Goal: Task Accomplishment & Management: Use online tool/utility

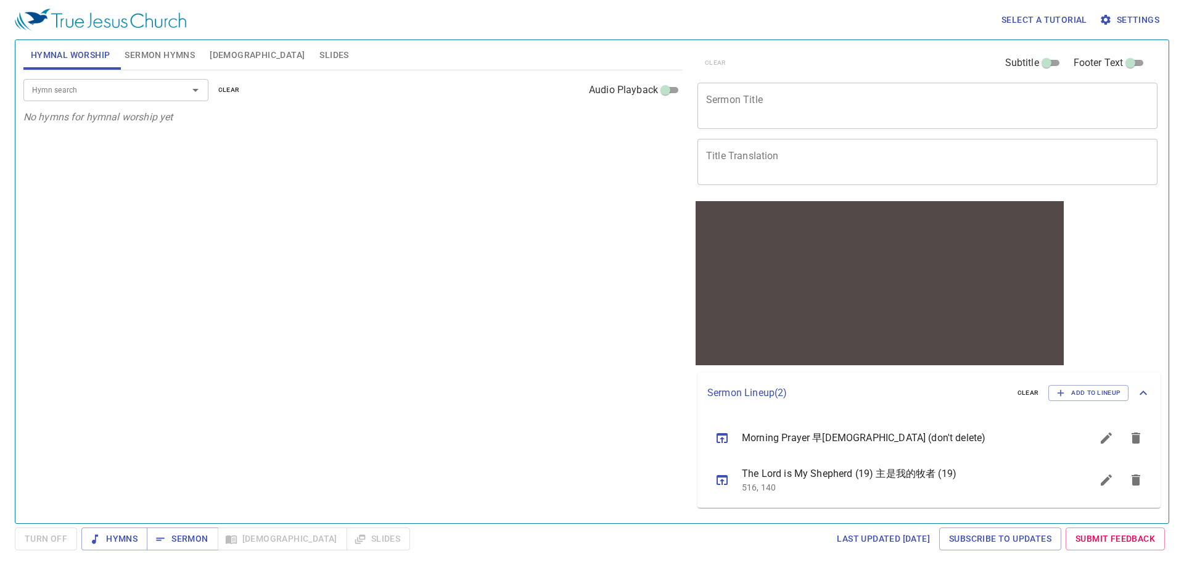
click at [142, 57] on span "Sermon Hymns" at bounding box center [160, 54] width 70 height 15
click at [212, 55] on span "[DEMOGRAPHIC_DATA]" at bounding box center [257, 54] width 95 height 15
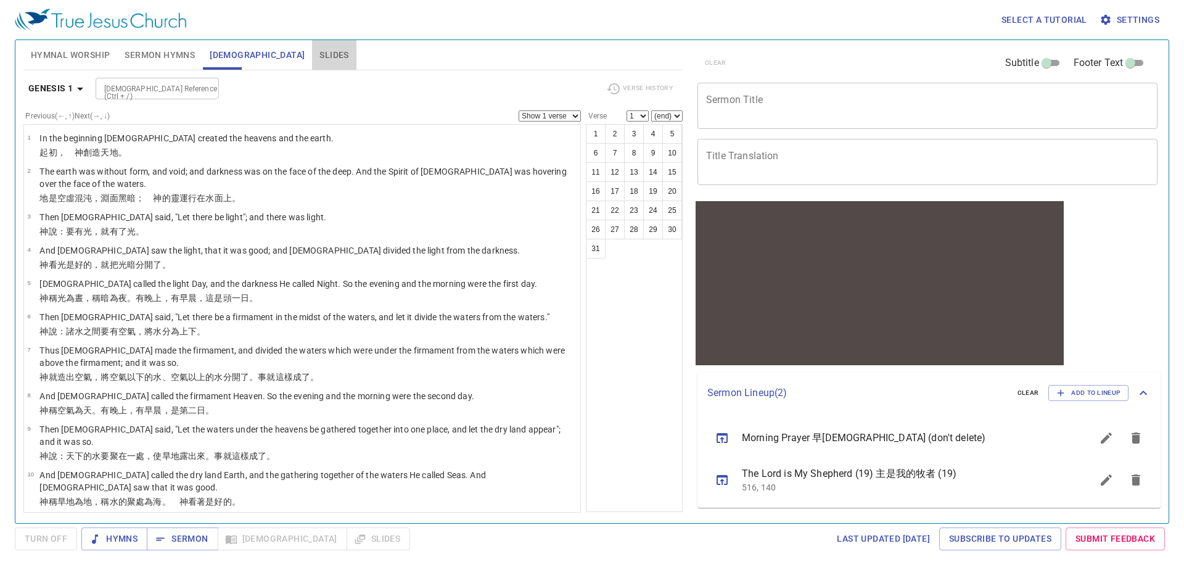
click at [319, 62] on span "Slides" at bounding box center [333, 54] width 29 height 15
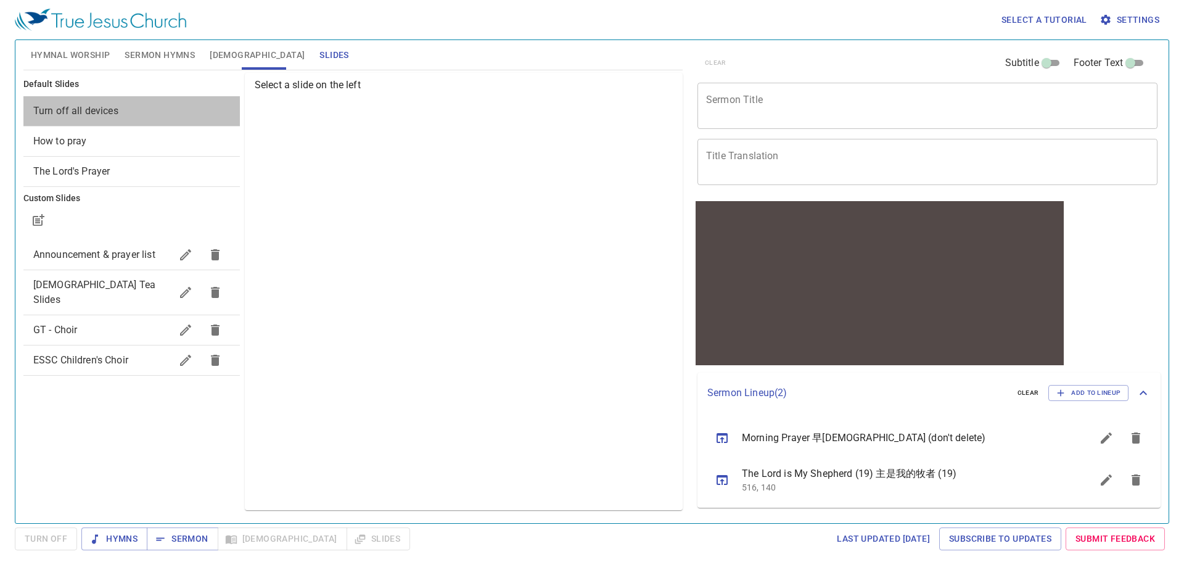
click at [114, 115] on span "Turn off all devices" at bounding box center [75, 111] width 85 height 12
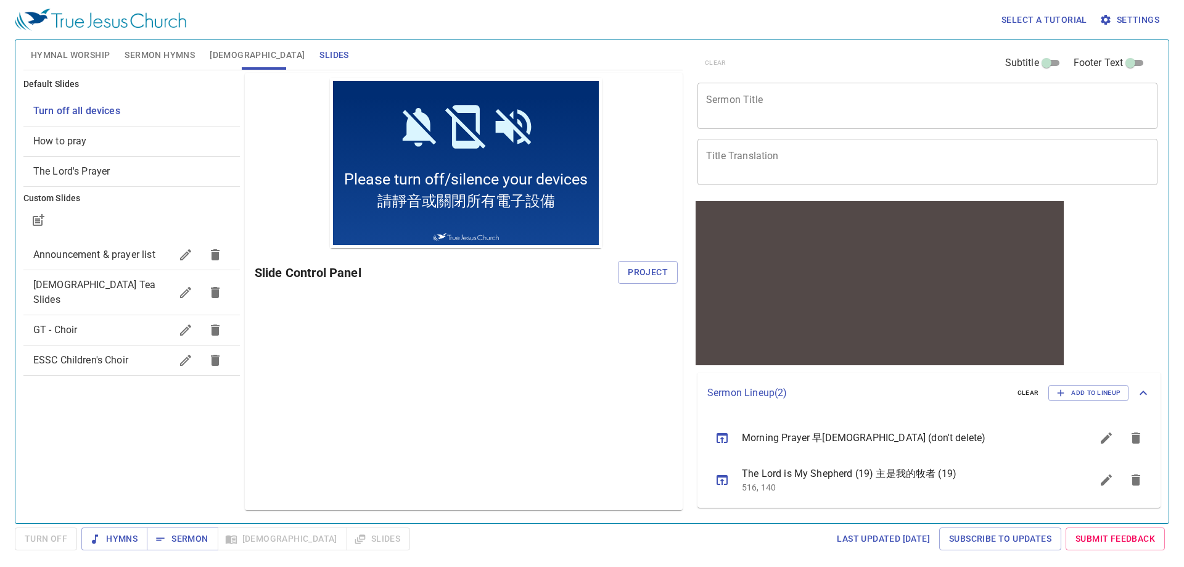
click at [144, 179] on div "The Lord's Prayer" at bounding box center [131, 172] width 216 height 30
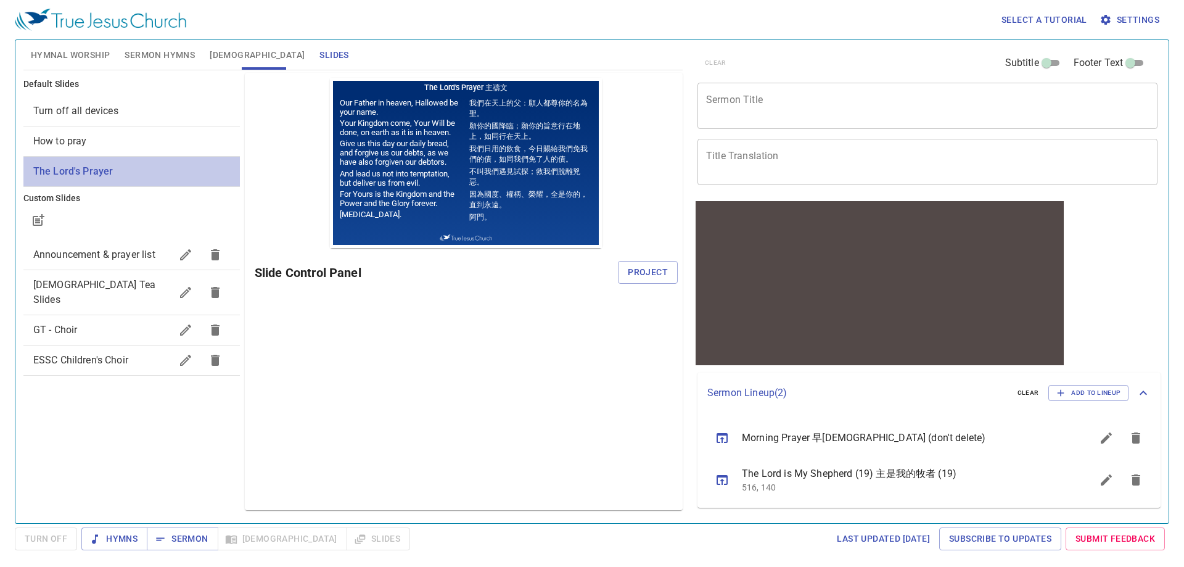
click at [147, 157] on div "The Lord's Prayer" at bounding box center [131, 172] width 216 height 30
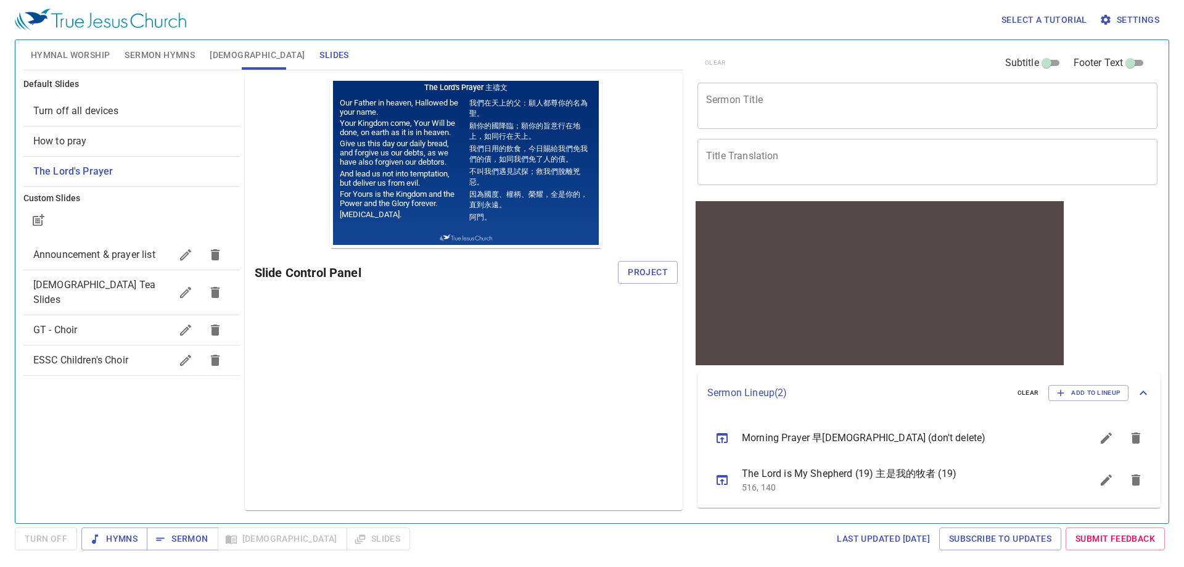
click at [111, 141] on span "How to pray" at bounding box center [131, 141] width 197 height 15
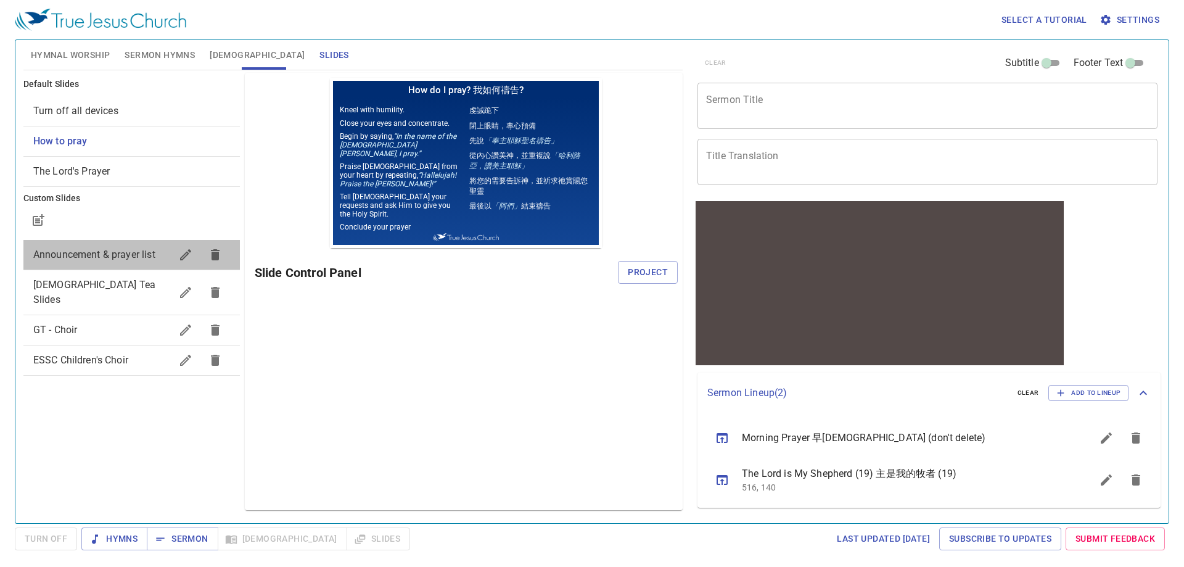
click at [99, 259] on span "Announcement & prayer list" at bounding box center [94, 254] width 122 height 12
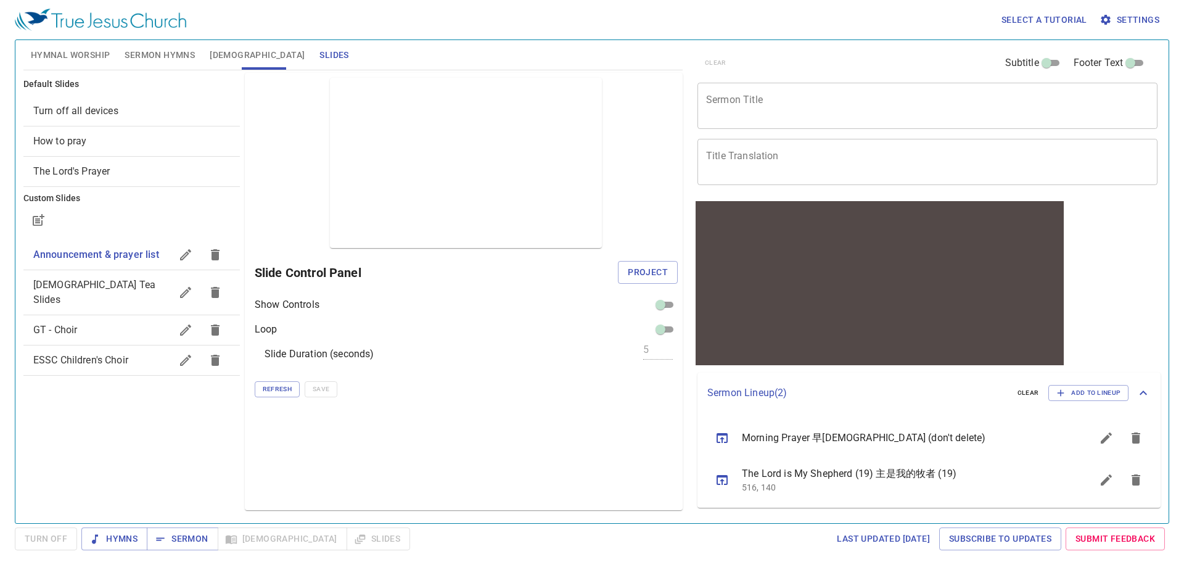
click at [133, 120] on div "Turn off all devices" at bounding box center [131, 111] width 216 height 30
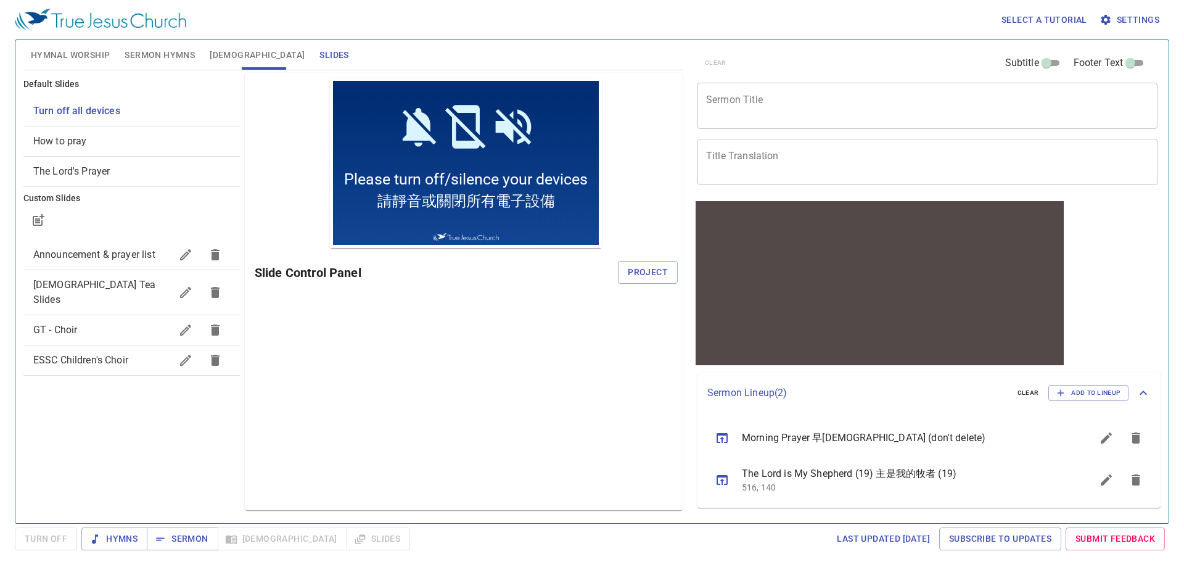
click at [158, 56] on span "Sermon Hymns" at bounding box center [160, 54] width 70 height 15
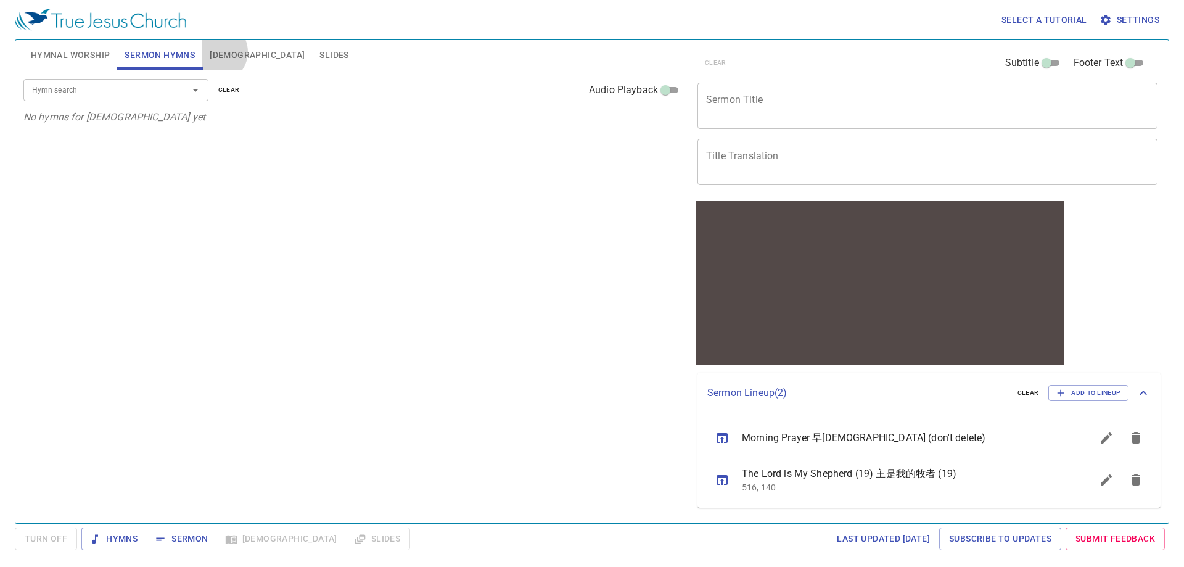
click at [217, 52] on span "[DEMOGRAPHIC_DATA]" at bounding box center [257, 54] width 95 height 15
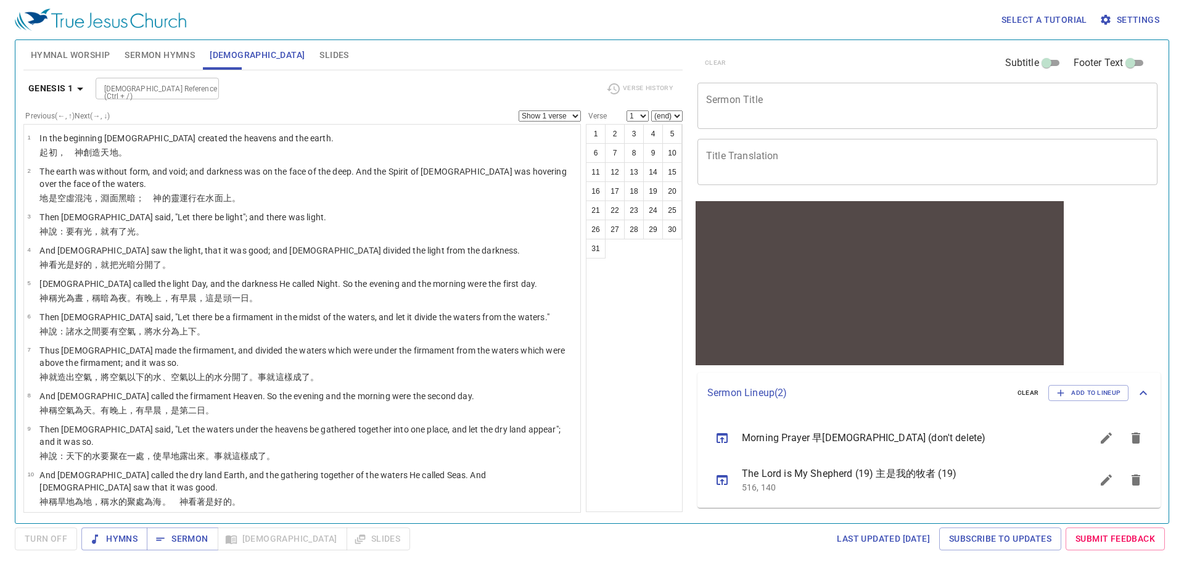
click at [525, 28] on div "Select a tutorial Settings" at bounding box center [589, 19] width 1149 height 39
click at [88, 61] on span "Hymnal Worship" at bounding box center [71, 54] width 80 height 15
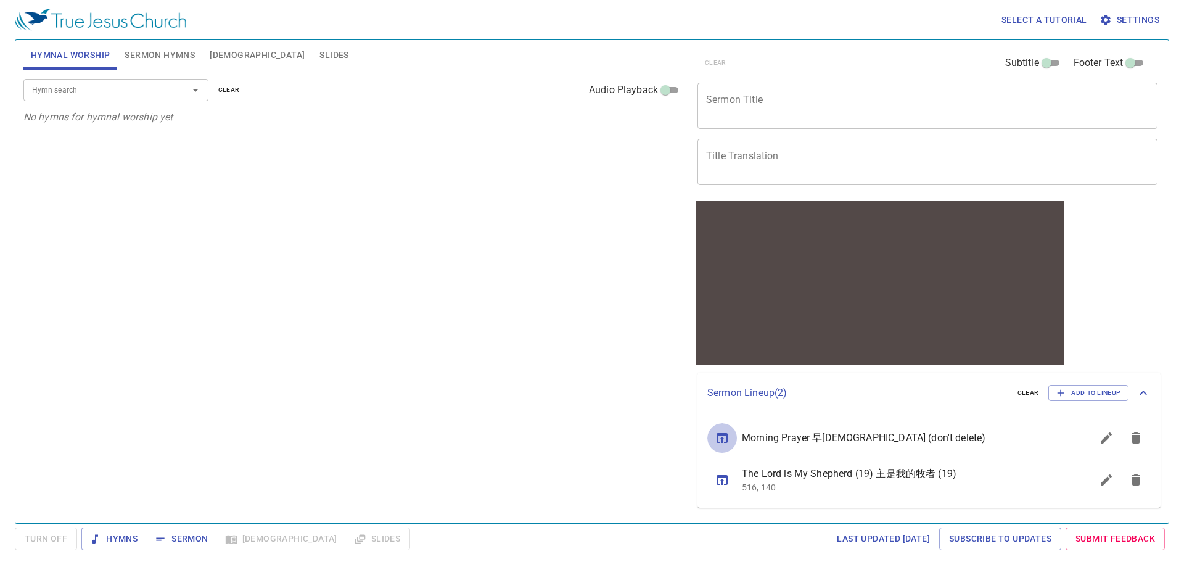
click at [723, 436] on icon "sermon lineup list" at bounding box center [722, 437] width 15 height 15
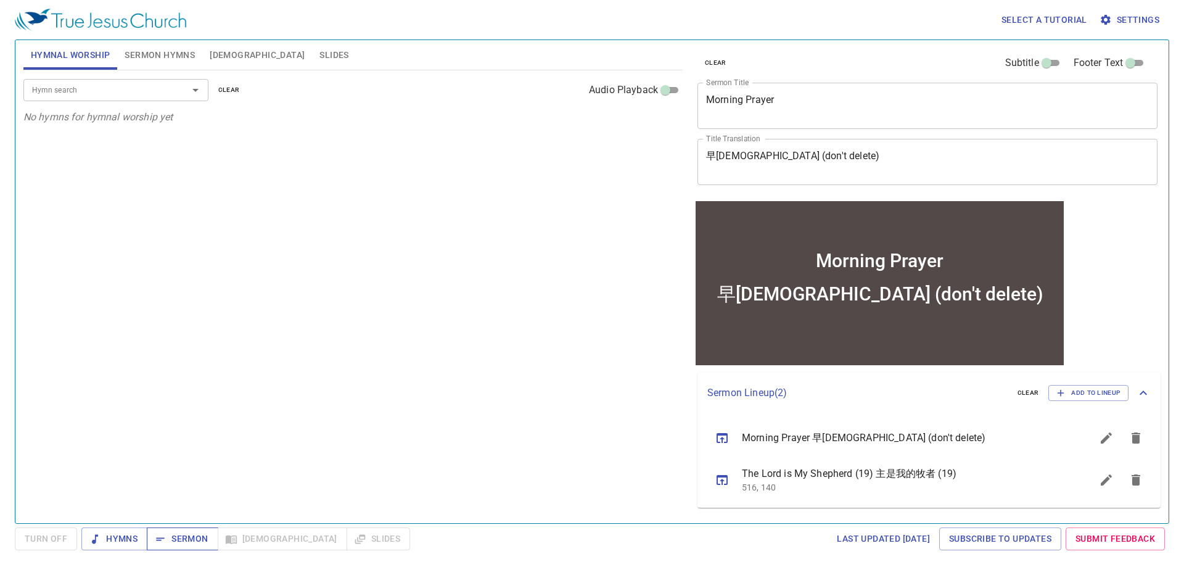
click at [173, 548] on button "Sermon" at bounding box center [182, 538] width 71 height 23
drag, startPoint x: 734, startPoint y: 157, endPoint x: 904, endPoint y: 171, distance: 170.1
click at [904, 171] on textarea "早禱會 (don't delete)" at bounding box center [927, 161] width 443 height 23
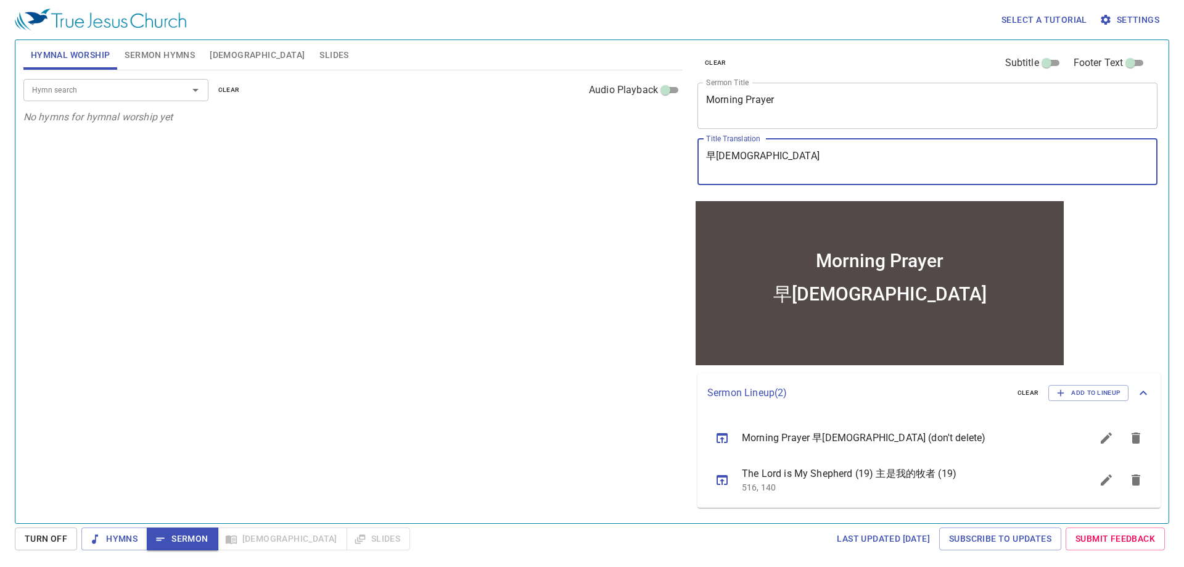
type textarea "早禱會"
click at [422, 281] on div "Hymn search Hymn search clear Audio Playback No hymns for hymnal worship yet" at bounding box center [352, 291] width 659 height 442
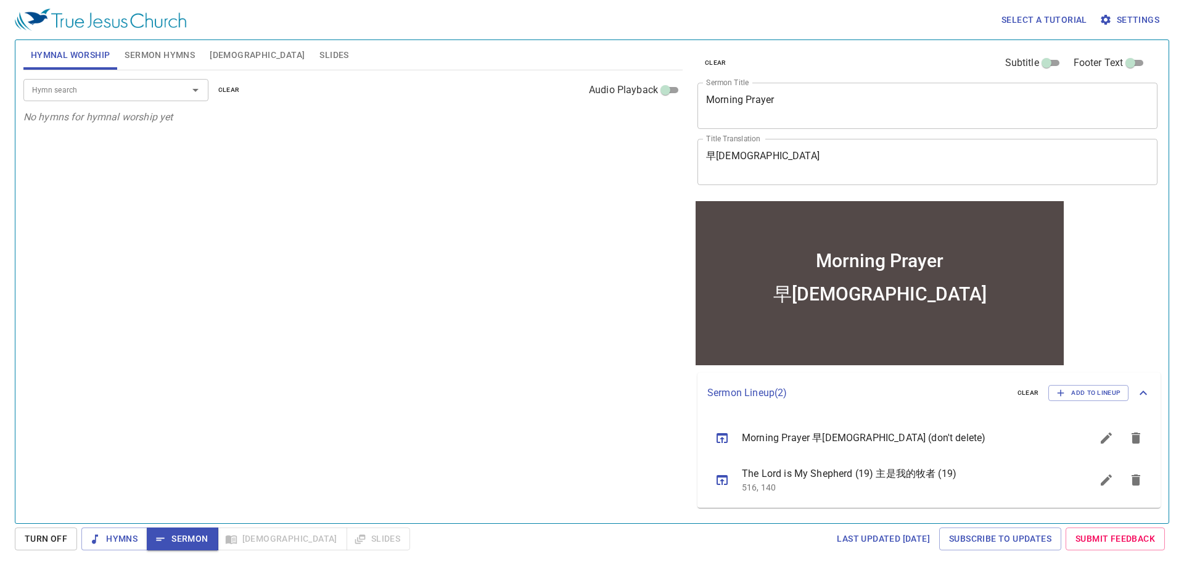
click at [392, 285] on div "Hymn search Hymn search clear Audio Playback No hymns for hymnal worship yet" at bounding box center [352, 291] width 659 height 442
click at [802, 110] on textarea "Morning Prayer" at bounding box center [927, 105] width 443 height 23
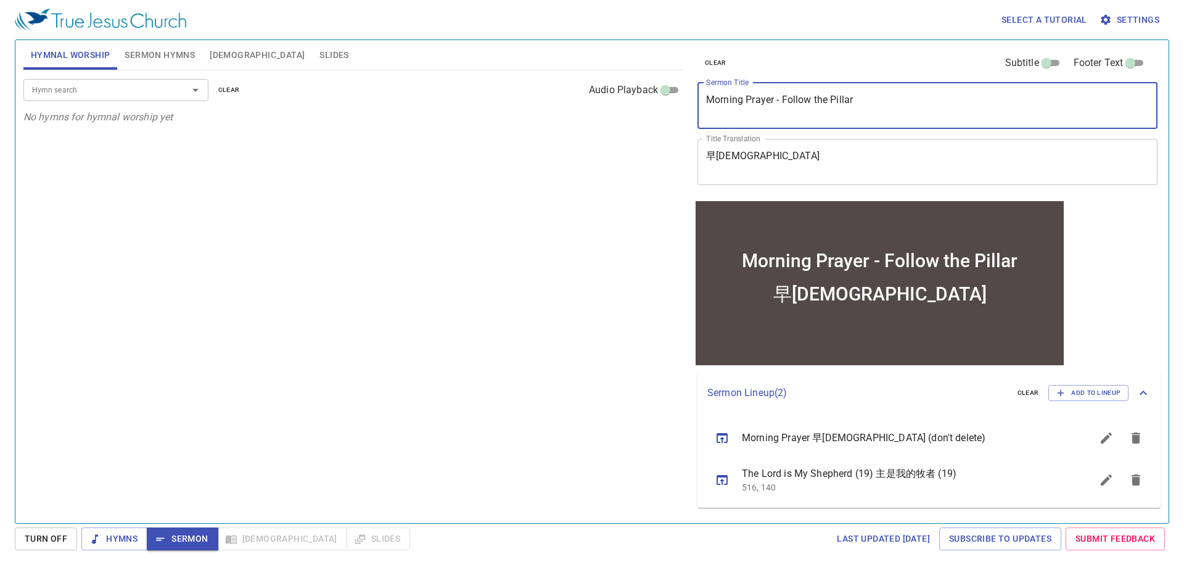
type textarea "Morning Prayer - Follow the Pillar"
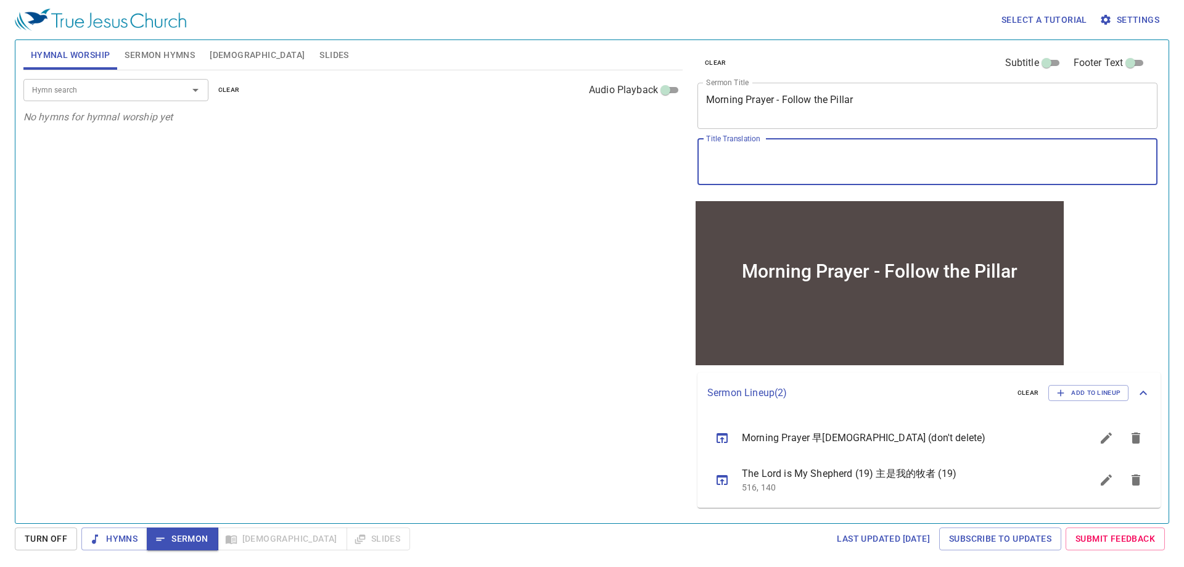
click at [168, 56] on span "Sermon Hymns" at bounding box center [160, 54] width 70 height 15
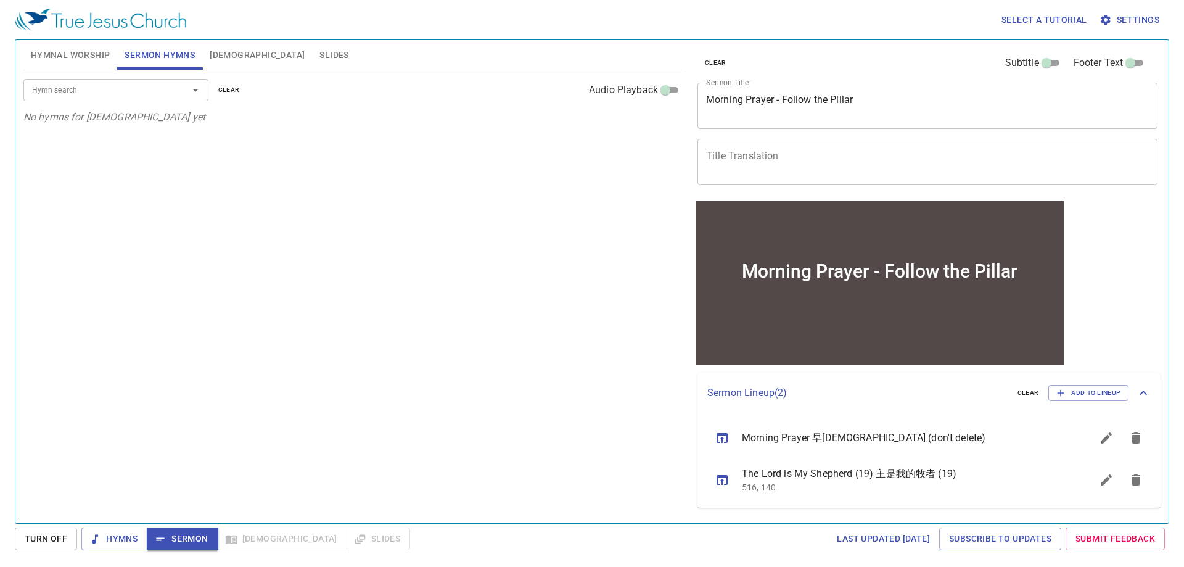
click at [139, 89] on input "Hymn search" at bounding box center [97, 90] width 141 height 14
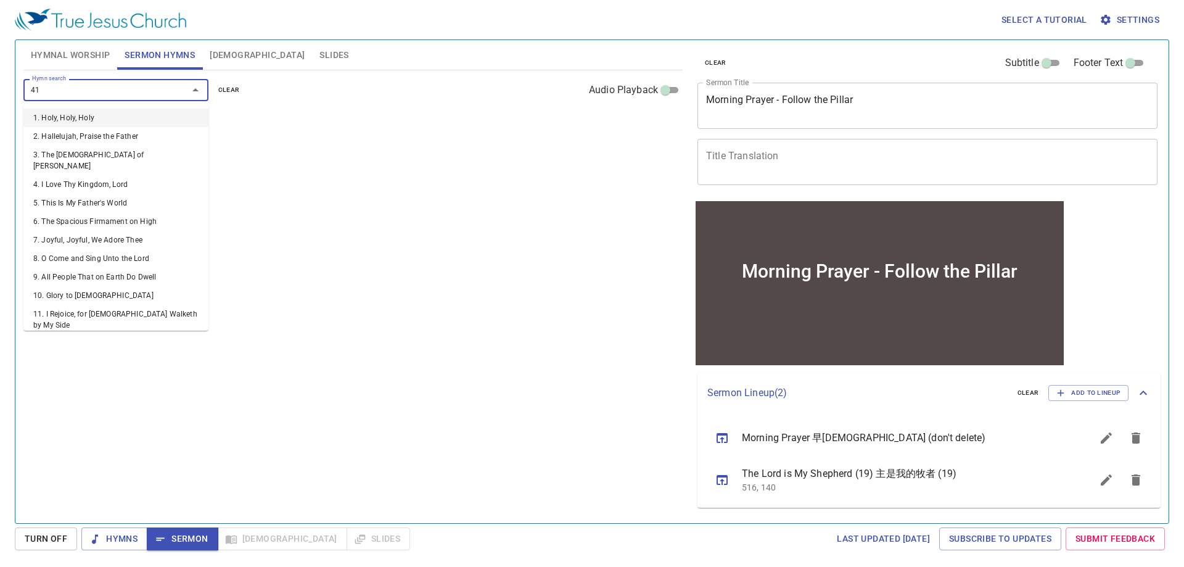
type input "414"
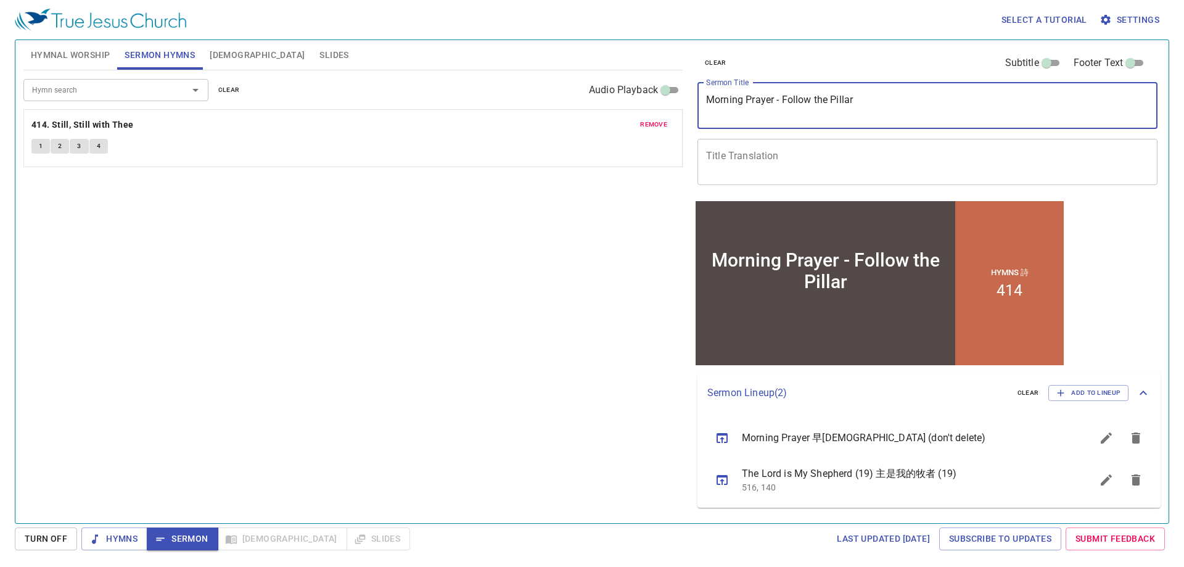
drag, startPoint x: 783, startPoint y: 97, endPoint x: 943, endPoint y: 92, distance: 159.8
click at [942, 92] on div "Morning Prayer - Follow the Pillar x Sermon Title" at bounding box center [927, 106] width 460 height 46
click at [0, 0] on input "Subtitle" at bounding box center [0, 0] width 0 height 0
checkbox input "true"
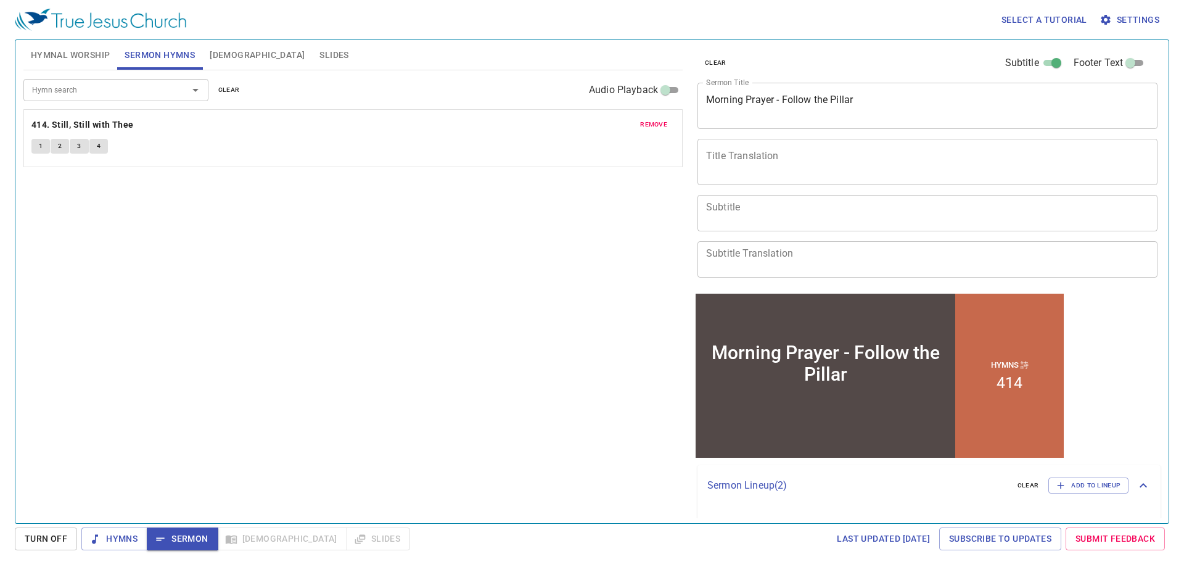
click at [0, 0] on textarea "Title Translation" at bounding box center [0, 0] width 0 height 0
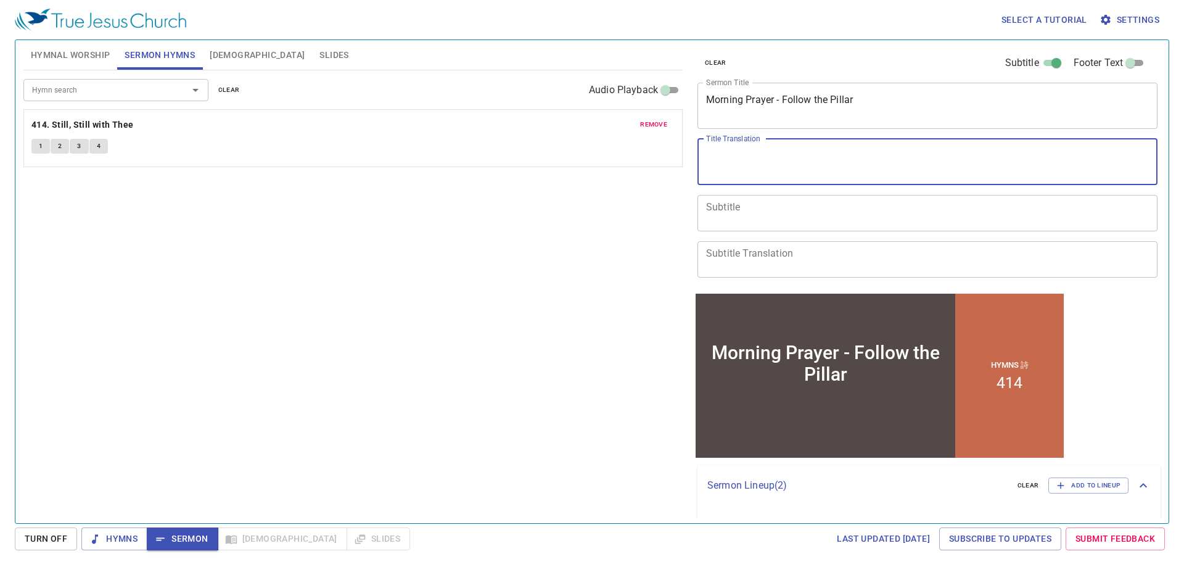
paste textarea "Follow the Pillar"
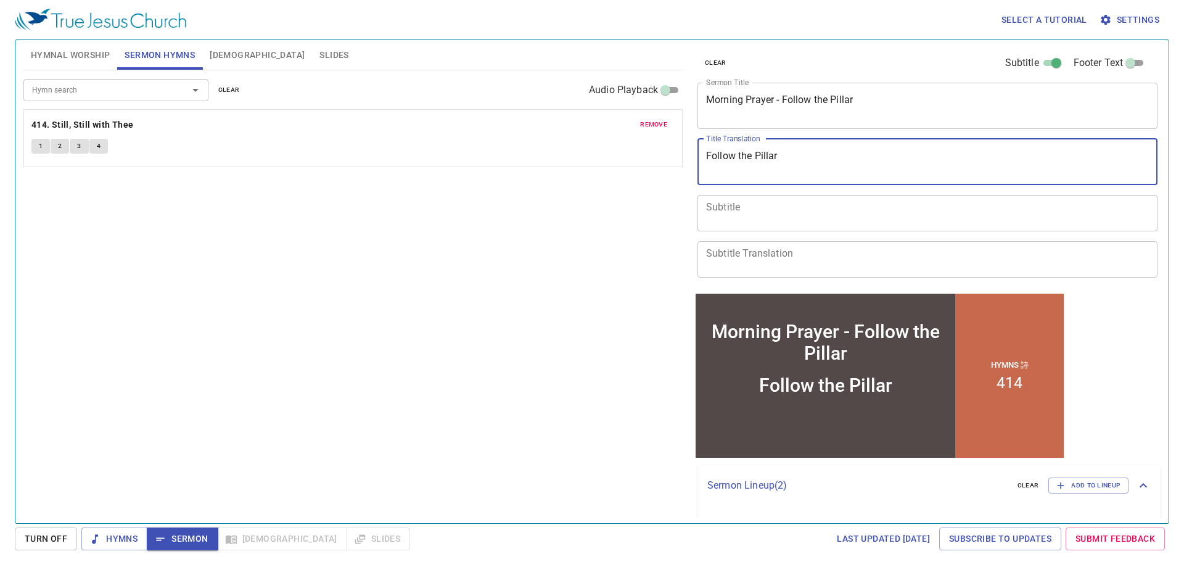
type textarea "Follow the Pillar"
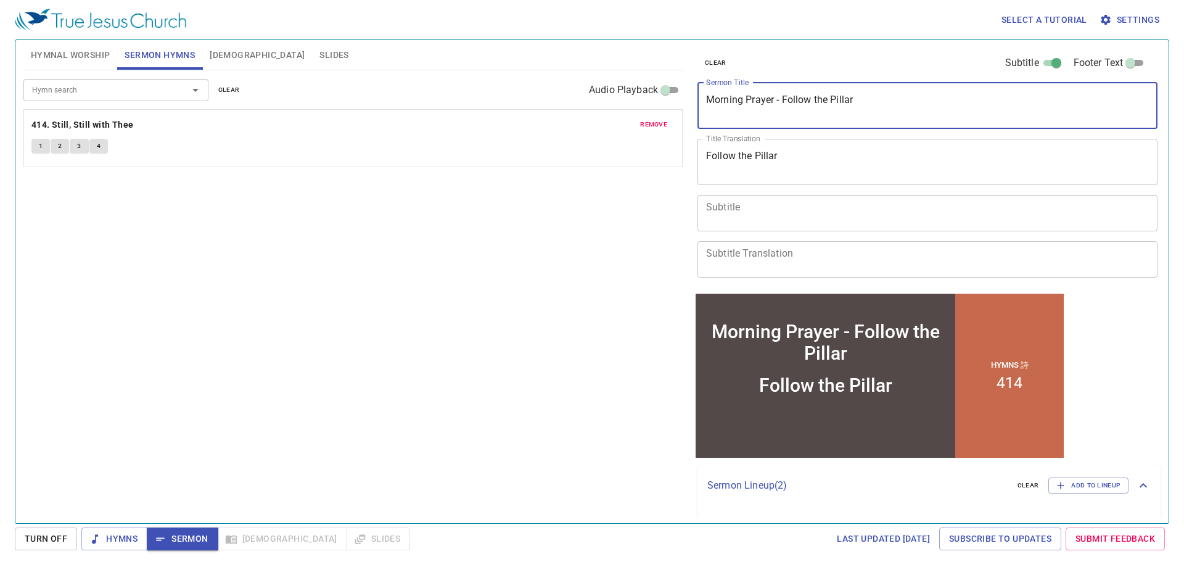
drag, startPoint x: 775, startPoint y: 102, endPoint x: 917, endPoint y: 110, distance: 142.7
click at [0, 0] on textarea "Morning Prayer - Follow the Pillar" at bounding box center [0, 0] width 0 height 0
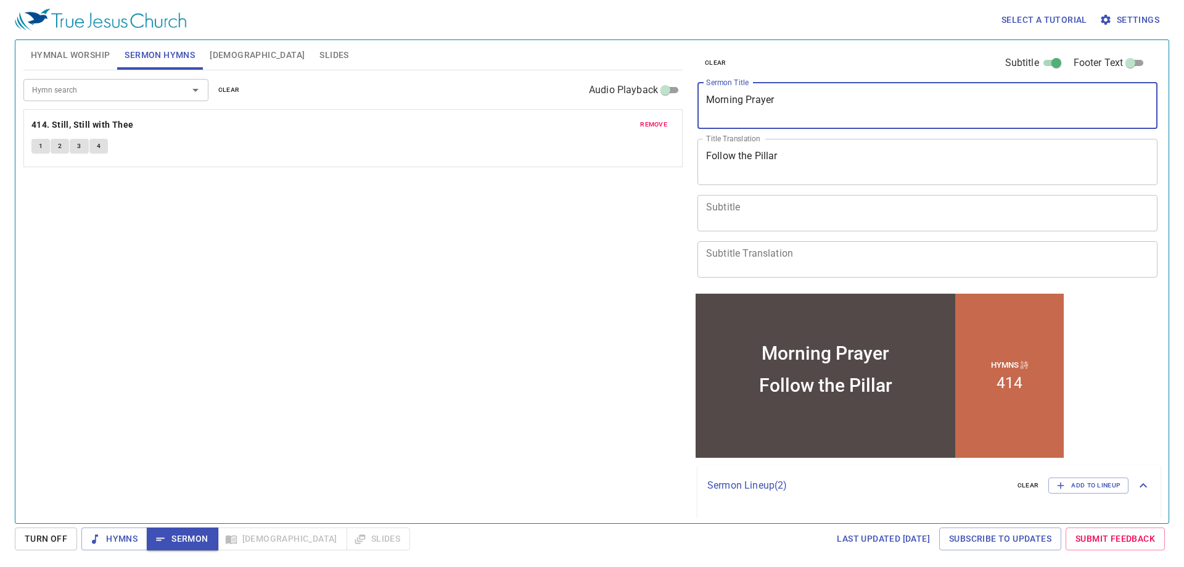
type textarea "Morning Prayer"
click at [458, 299] on div "Hymn search Hymn search clear Audio Playback remove 414. Still, Still with Thee…" at bounding box center [352, 291] width 659 height 442
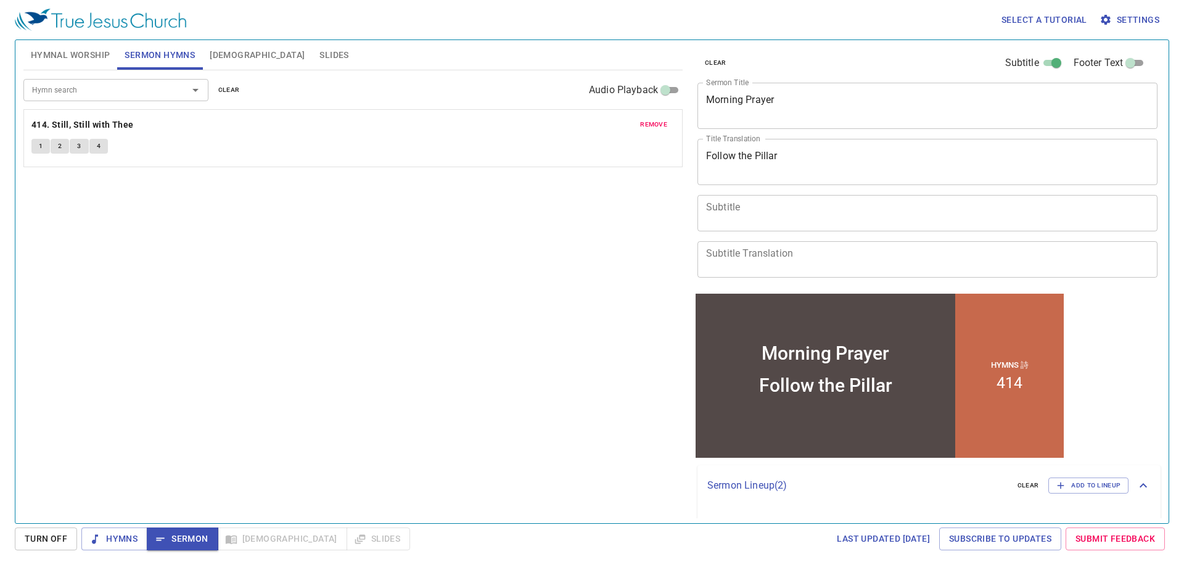
click at [211, 330] on div "Hymn search Hymn search clear Audio Playback remove 414. Still, Still with Thee…" at bounding box center [352, 291] width 659 height 442
click at [227, 57] on span "[DEMOGRAPHIC_DATA]" at bounding box center [257, 54] width 95 height 15
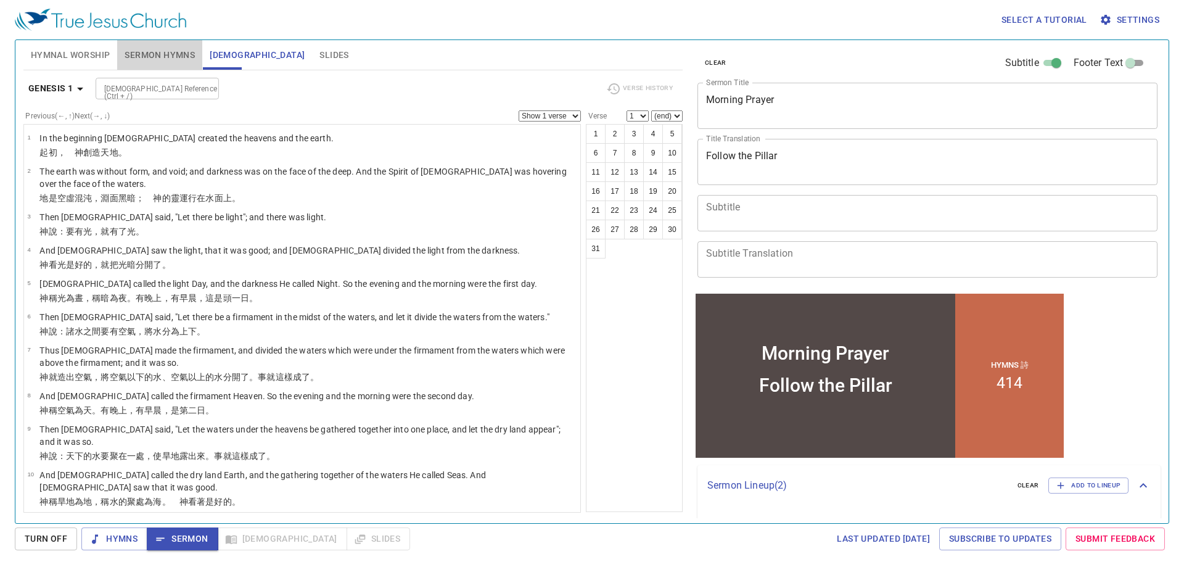
click at [179, 54] on span "Sermon Hymns" at bounding box center [160, 54] width 70 height 15
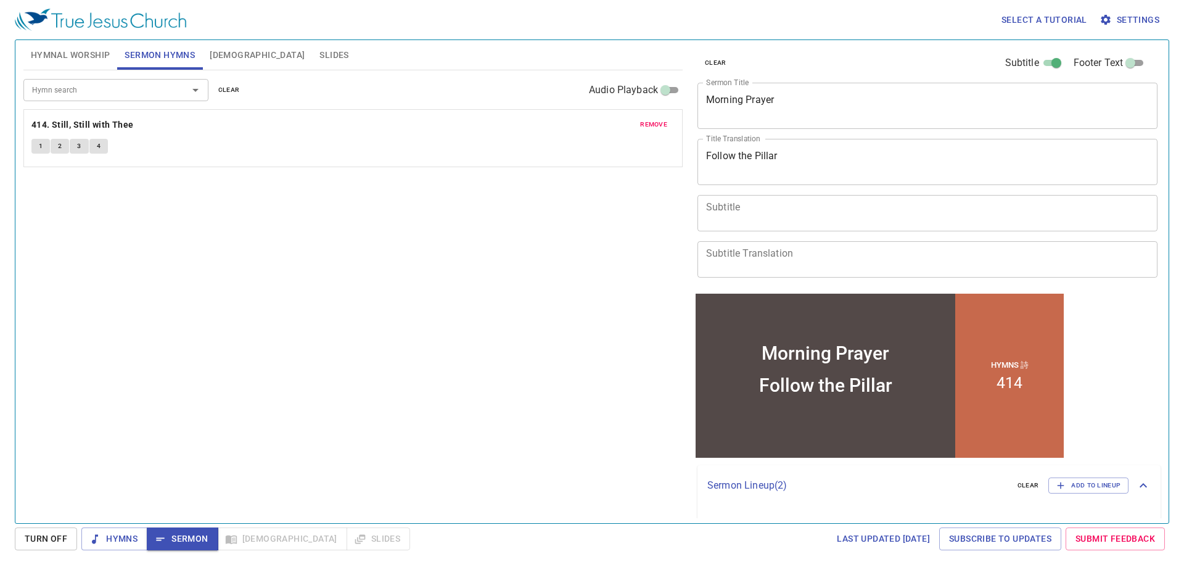
click at [483, 39] on div "Hymnal Worship Sermon Hymns Bible Slides Hymn search Hymn search clear Audio Pl…" at bounding box center [592, 281] width 1154 height 484
click at [78, 121] on b "414. Still, Still with Thee" at bounding box center [82, 124] width 102 height 15
click at [35, 149] on button "1" at bounding box center [40, 146] width 18 height 15
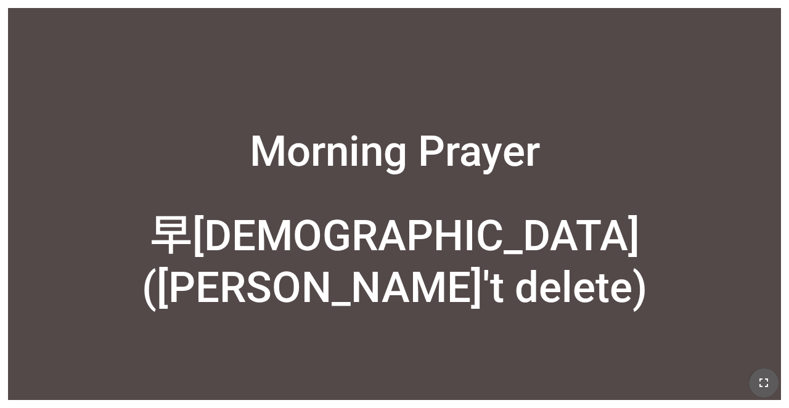
click at [755, 377] on button "button" at bounding box center [764, 383] width 30 height 30
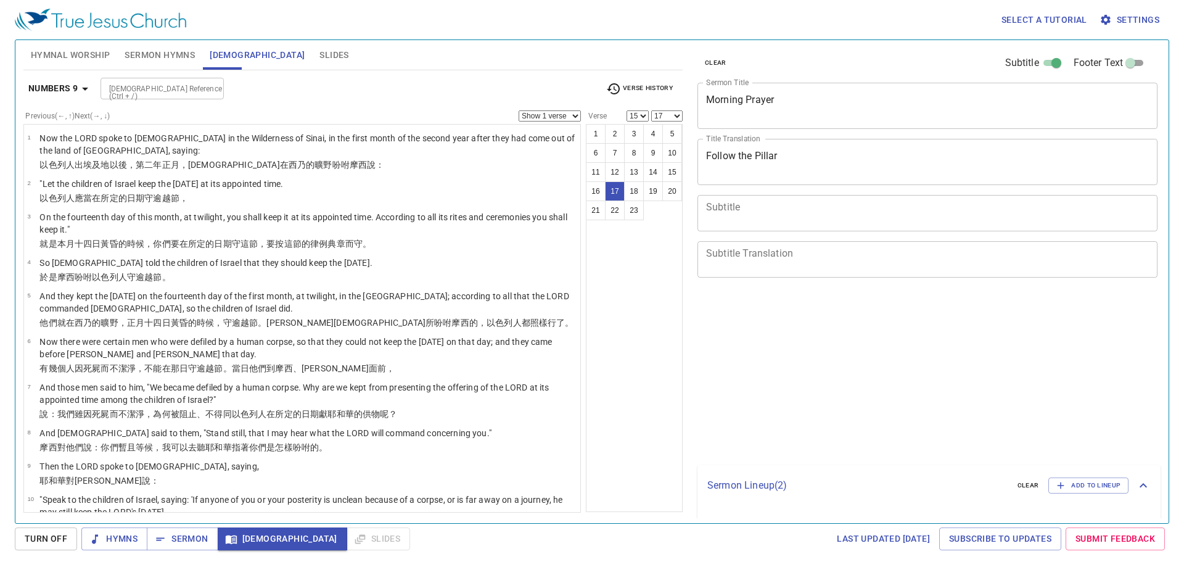
select select "15"
select select "17"
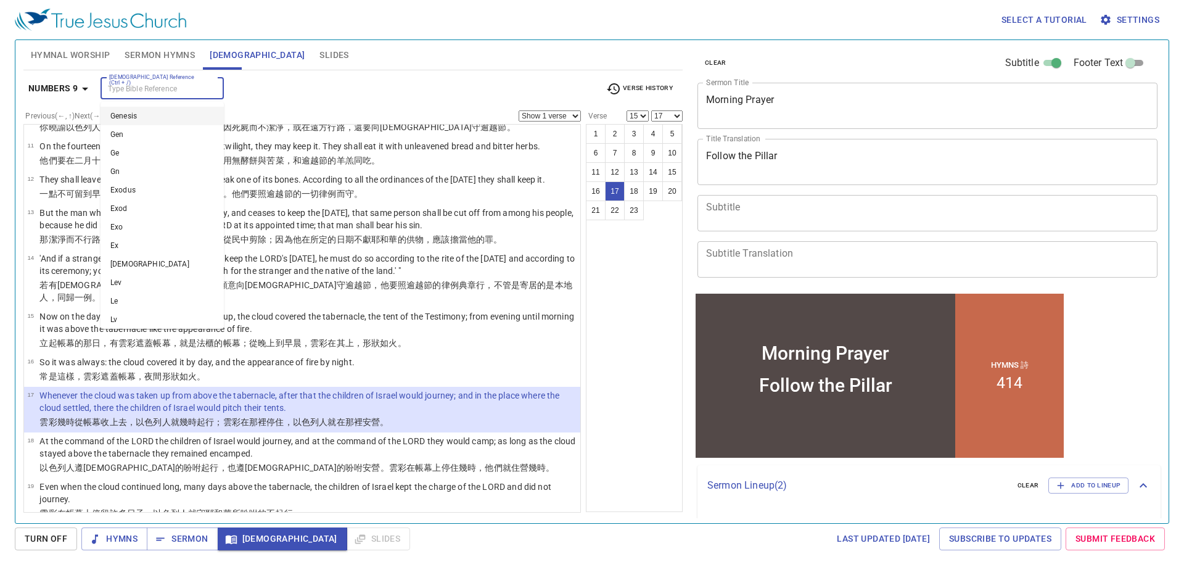
click at [179, 91] on input "[DEMOGRAPHIC_DATA] Reference (Ctrl + /)" at bounding box center [152, 88] width 96 height 14
type input "nm 10 1"
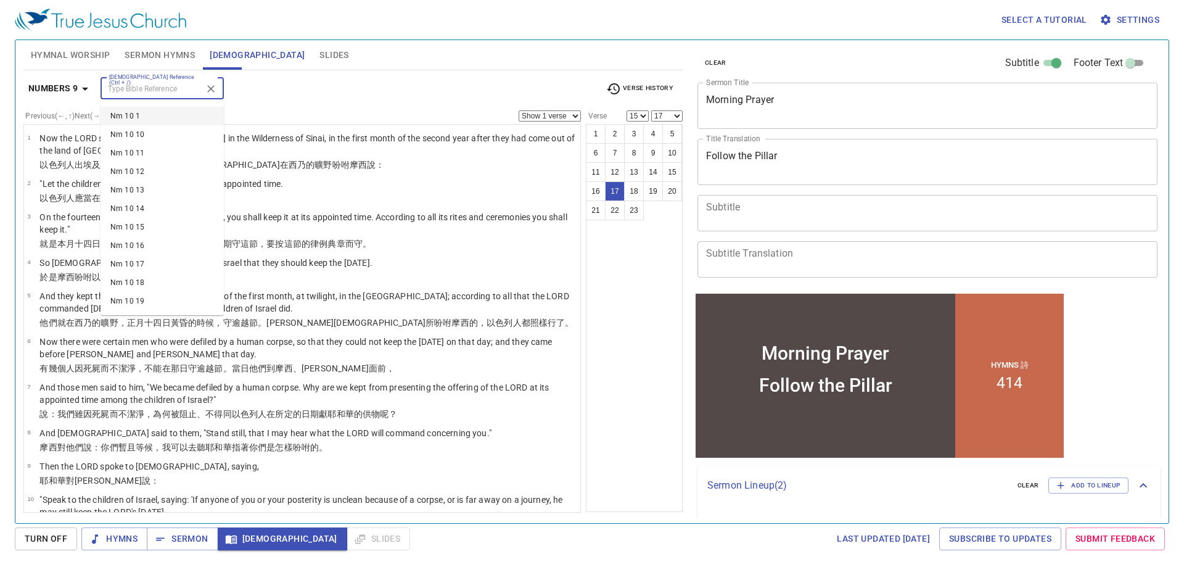
select select "1"
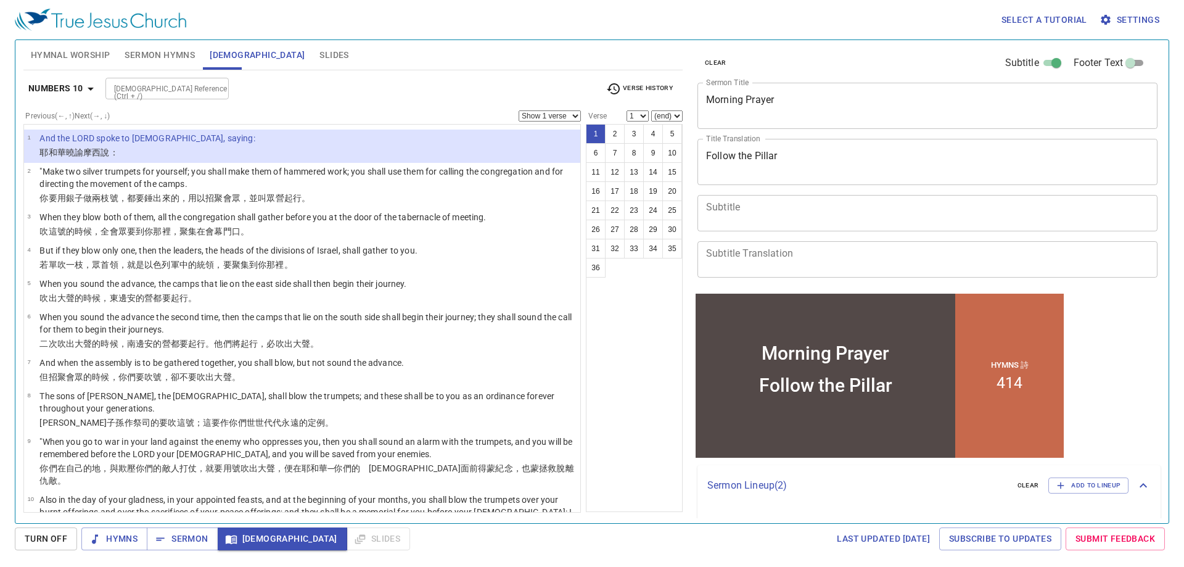
click at [670, 113] on select "(end) 2 3 4 5 6 7 8 9 10 11 12 13 14 15 16 17 18 19 20 21 22 23 24 25 26 27 28 …" at bounding box center [666, 115] width 31 height 11
select select "2"
click at [651, 110] on select "(end) 2 3 4 5 6 7 8 9 10 11 12 13 14 15 16 17 18 19 20 21 22 23 24 25 26 27 28 …" at bounding box center [666, 115] width 31 height 11
click at [398, 68] on div "Hymnal Worship Sermon Hymns Bible Slides" at bounding box center [352, 55] width 659 height 30
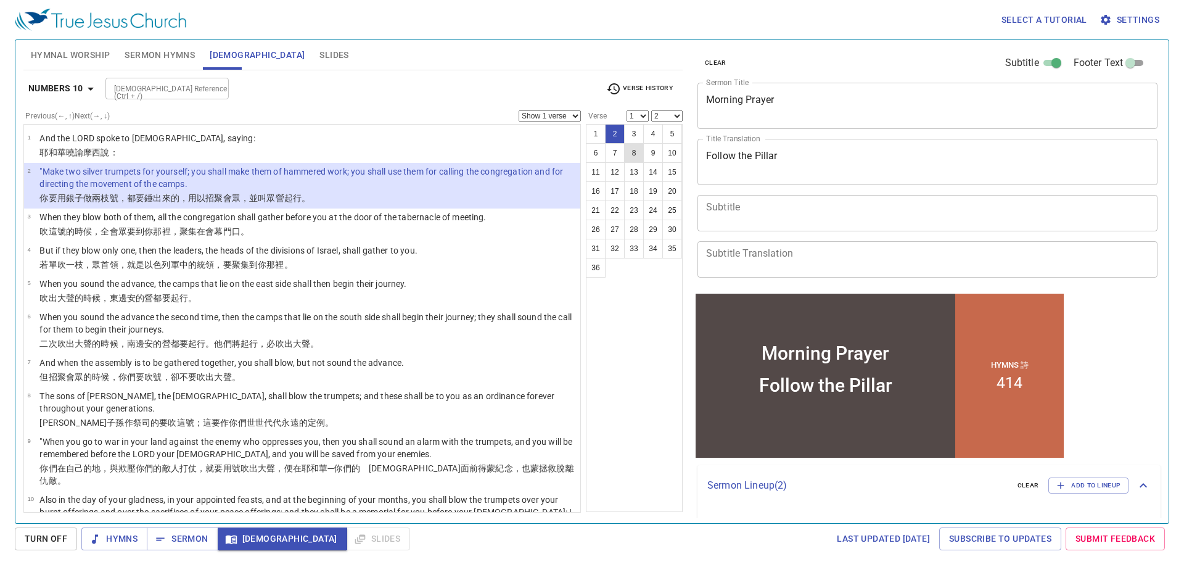
click at [633, 157] on button "8" at bounding box center [634, 153] width 20 height 20
select select "8"
select select
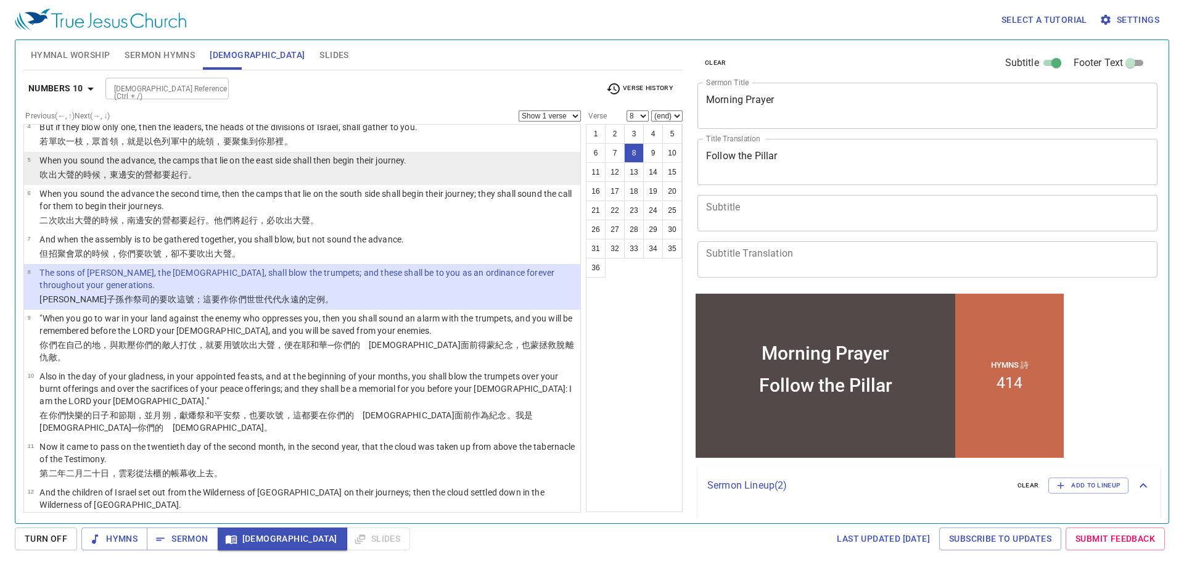
scroll to position [62, 0]
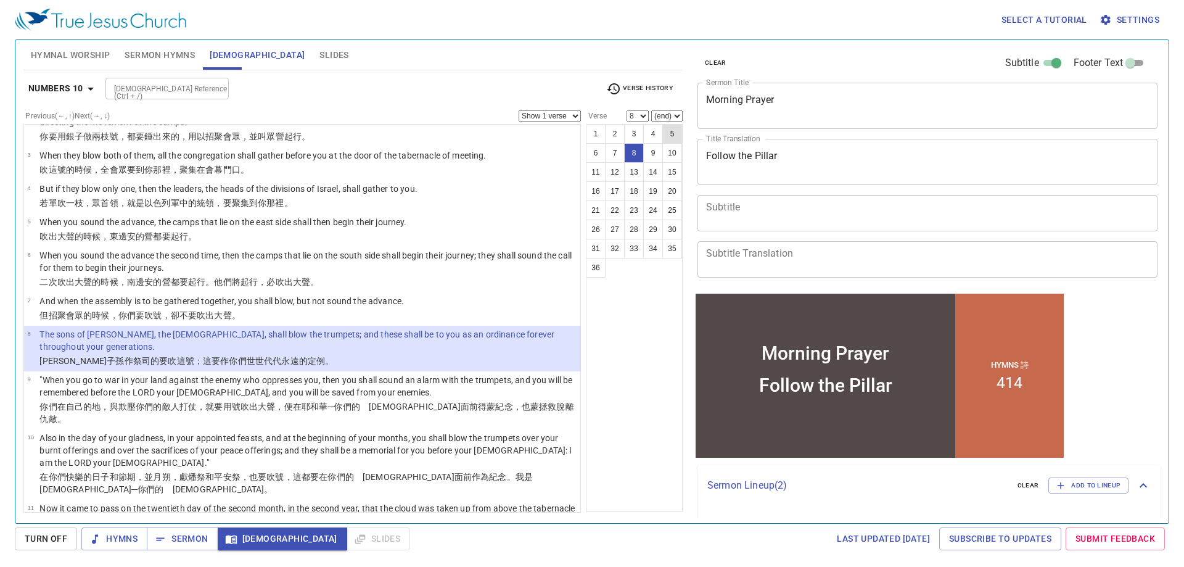
click at [675, 134] on button "5" at bounding box center [672, 134] width 20 height 20
select select "5"
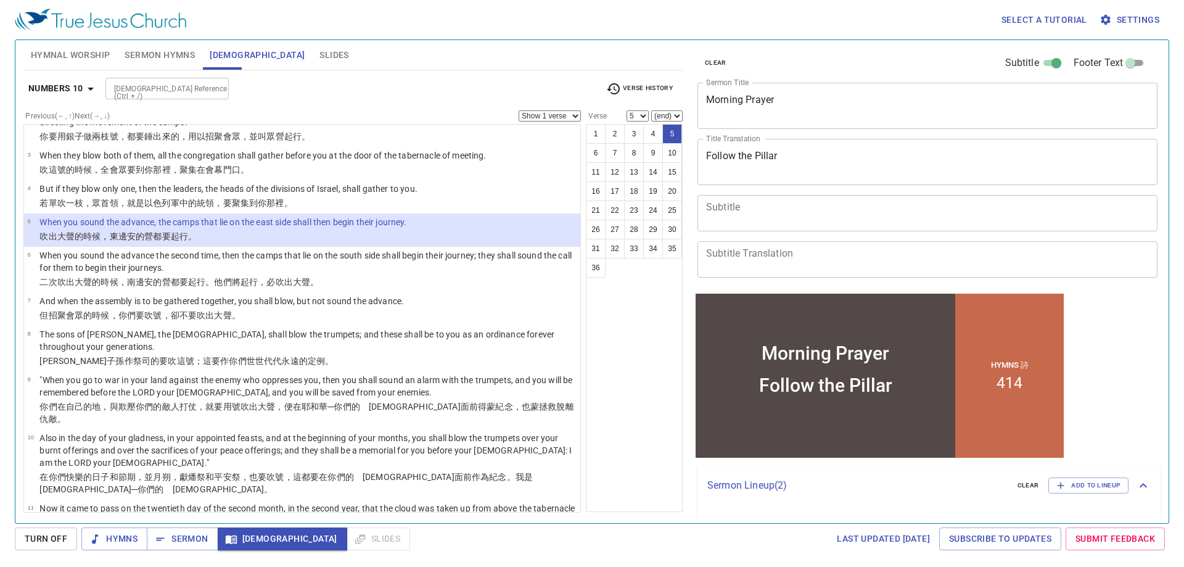
drag, startPoint x: 552, startPoint y: 113, endPoint x: 527, endPoint y: 120, distance: 26.3
click at [548, 113] on select "Show 1 verse Show 2 verses Show 3 verses Show 4 verses Show 5 verses" at bounding box center [550, 115] width 62 height 11
select select "2"
click at [519, 110] on select "Show 1 verse Show 2 verses Show 3 verses Show 4 verses Show 5 verses" at bounding box center [550, 115] width 62 height 11
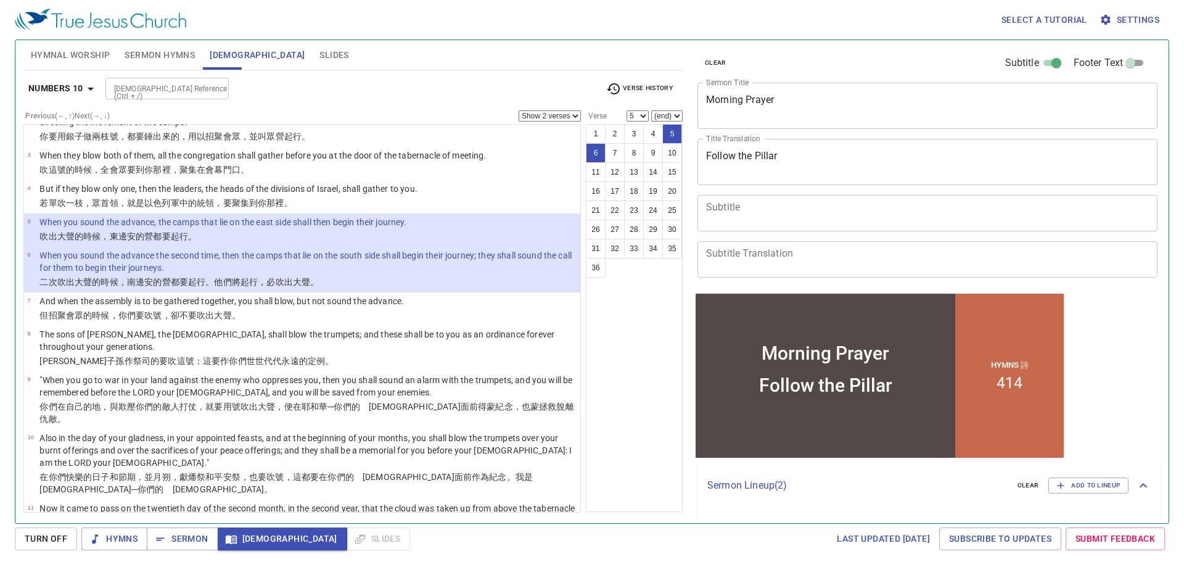
click at [442, 101] on div "Numbers 10 Bible Reference (Ctrl + /) Bible Reference (Ctrl + /) Verse History" at bounding box center [352, 93] width 659 height 34
click at [201, 81] on input "[DEMOGRAPHIC_DATA] Reference (Ctrl + /)" at bounding box center [157, 88] width 96 height 14
type input "acts 4 31"
select select "1"
click at [543, 117] on select "Show 1 verse Show 2 verses Show 3 verses Show 4 verses Show 5 verses" at bounding box center [550, 115] width 62 height 11
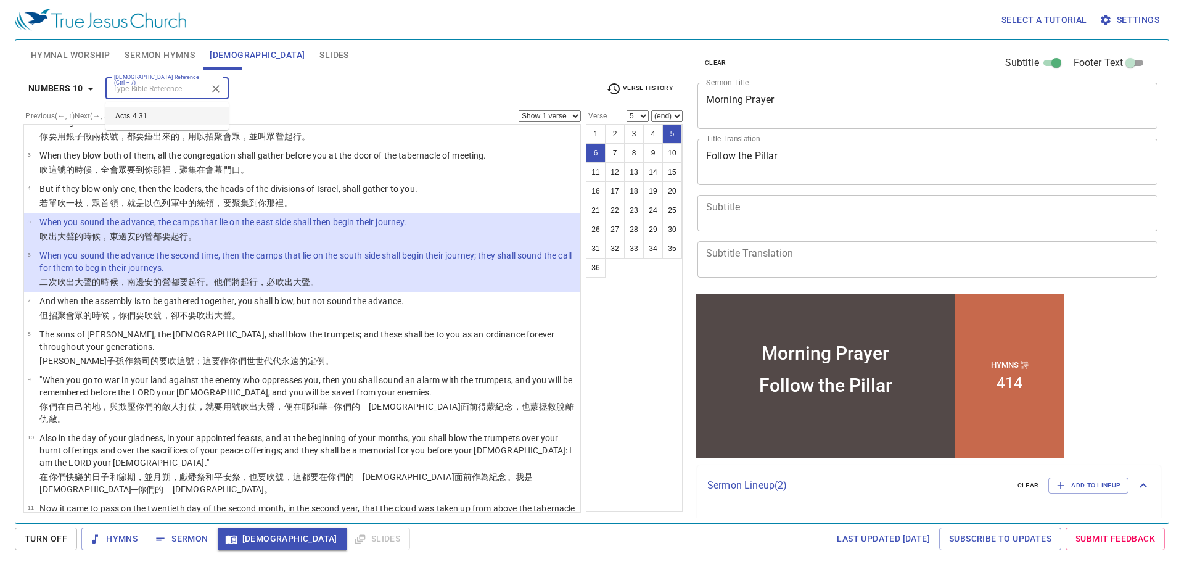
select select "31"
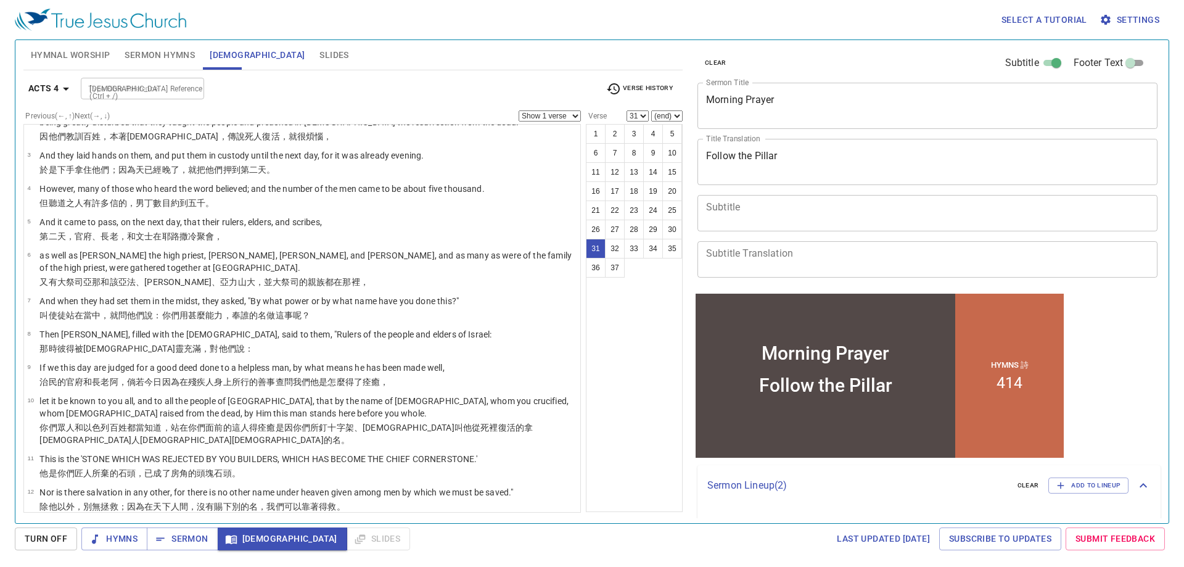
scroll to position [956, 0]
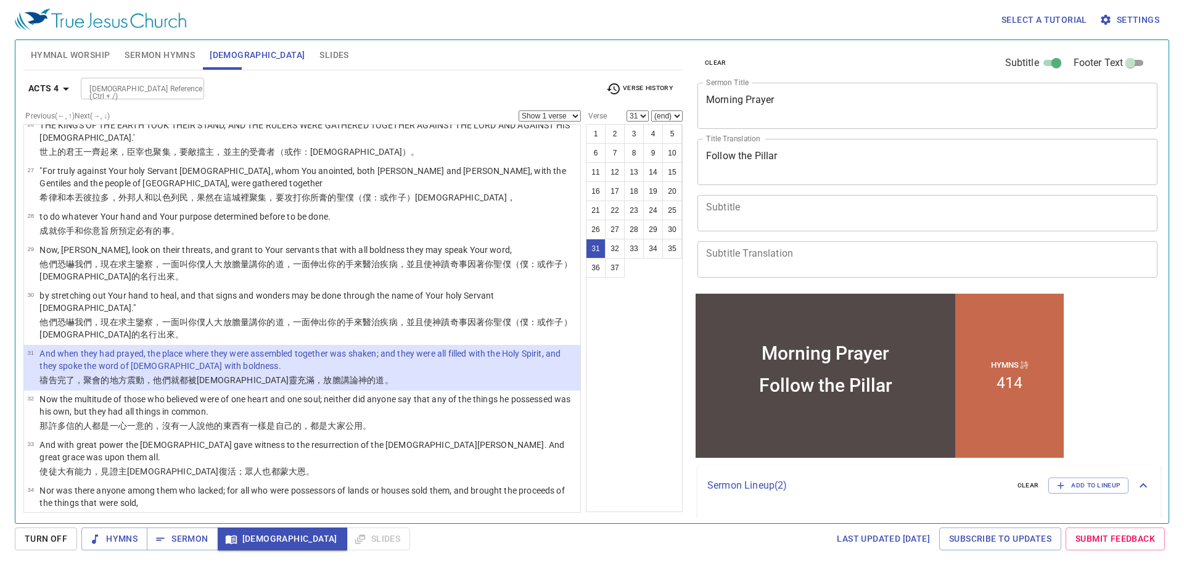
click at [436, 86] on div "Bible Reference (Ctrl + /) Bible Reference (Ctrl + /)" at bounding box center [338, 89] width 515 height 22
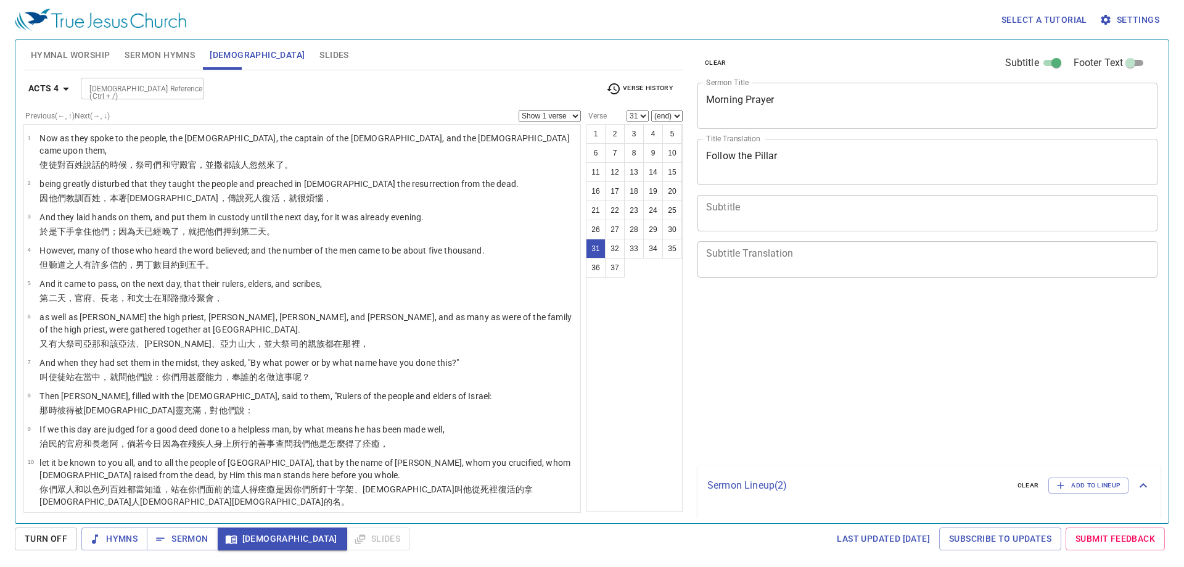
select select "31"
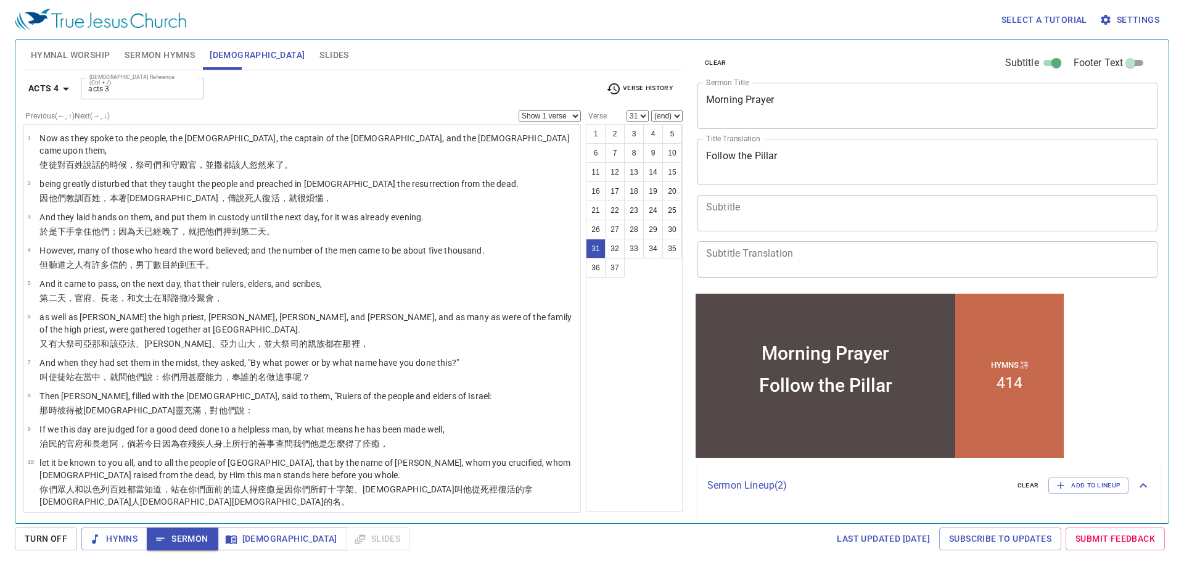
scroll to position [956, 0]
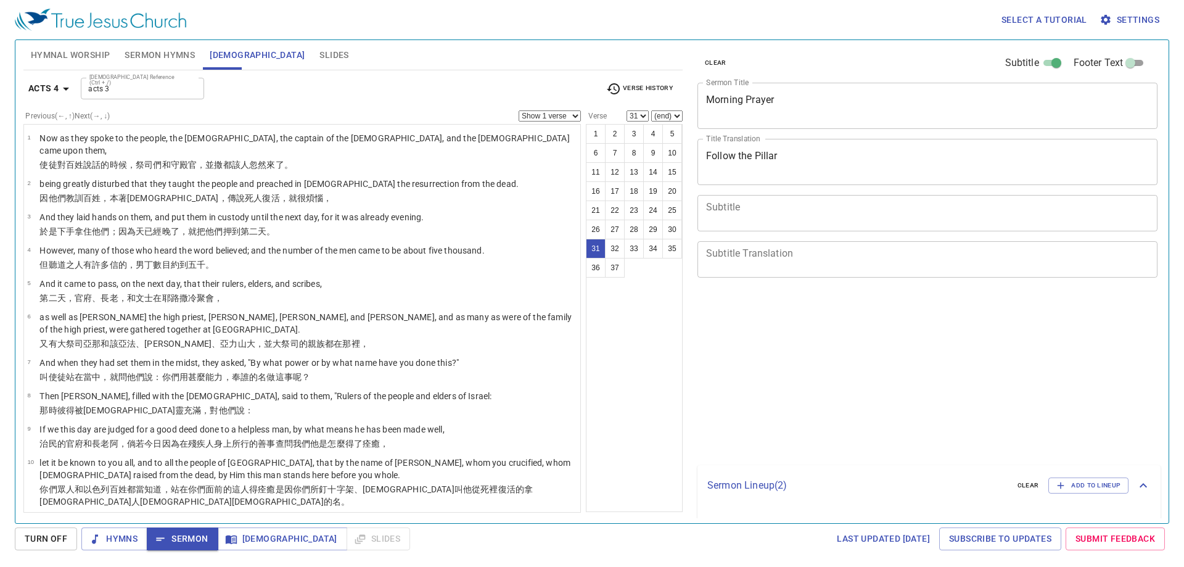
select select "31"
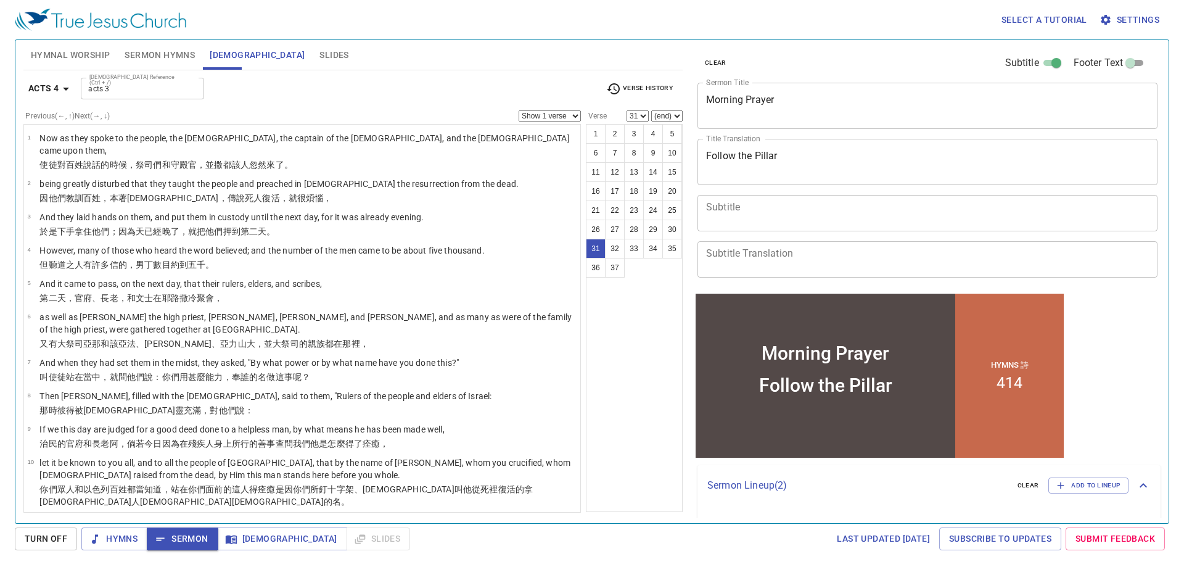
scroll to position [956, 0]
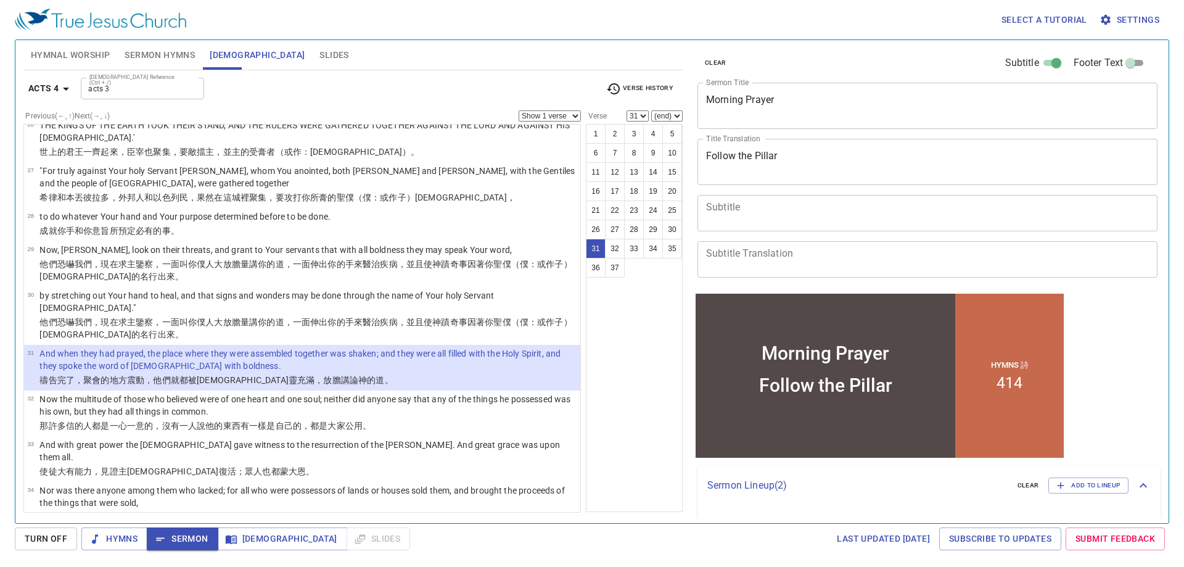
click at [478, 33] on div "Select a tutorial Settings" at bounding box center [589, 19] width 1149 height 39
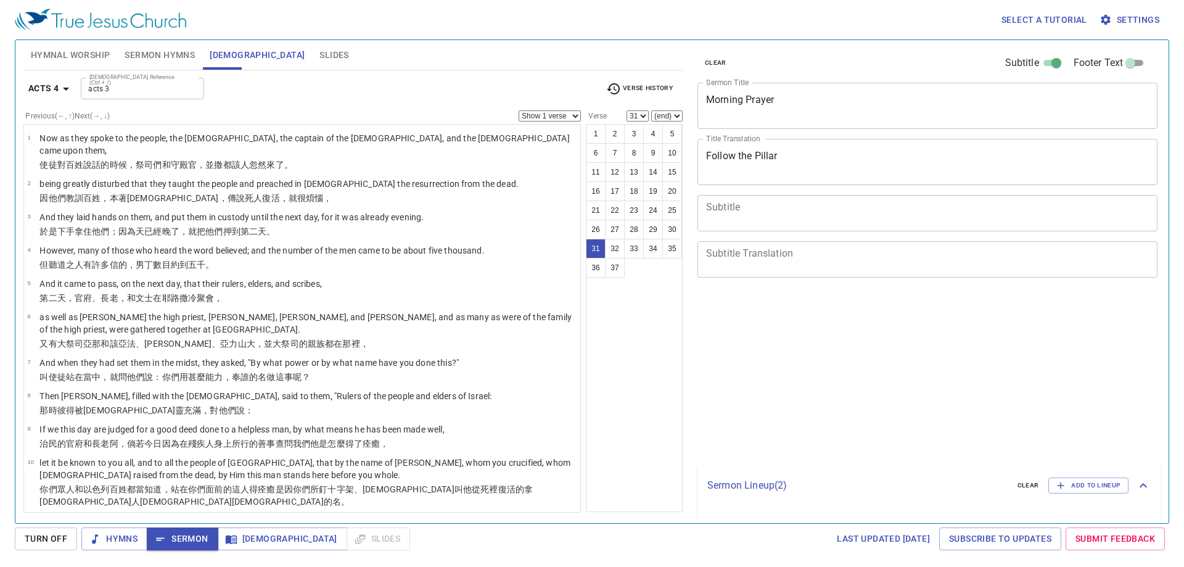
select select "31"
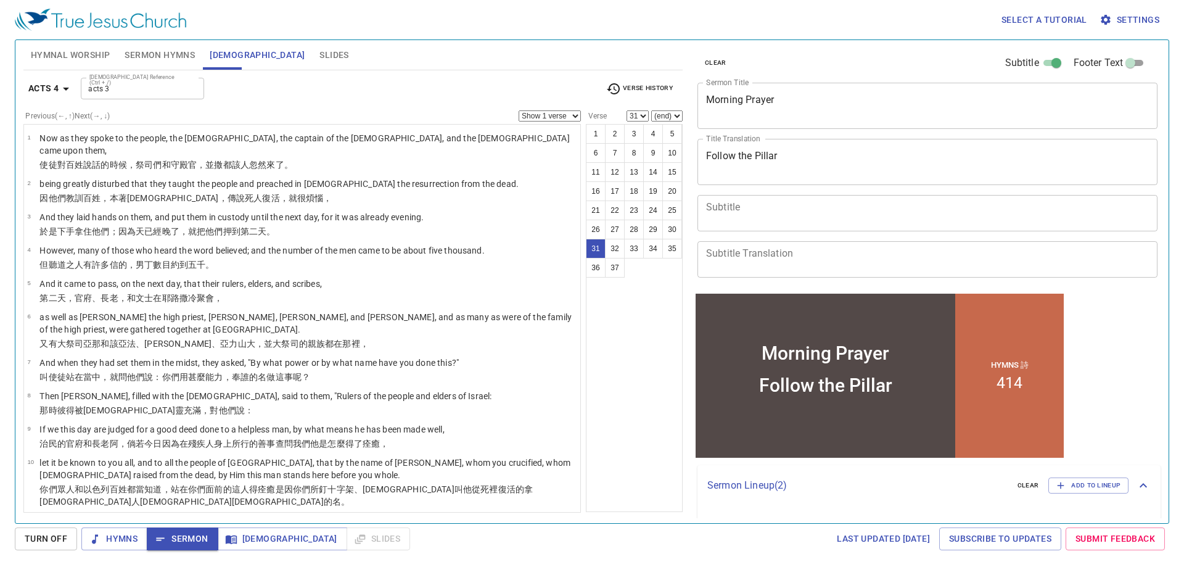
scroll to position [956, 0]
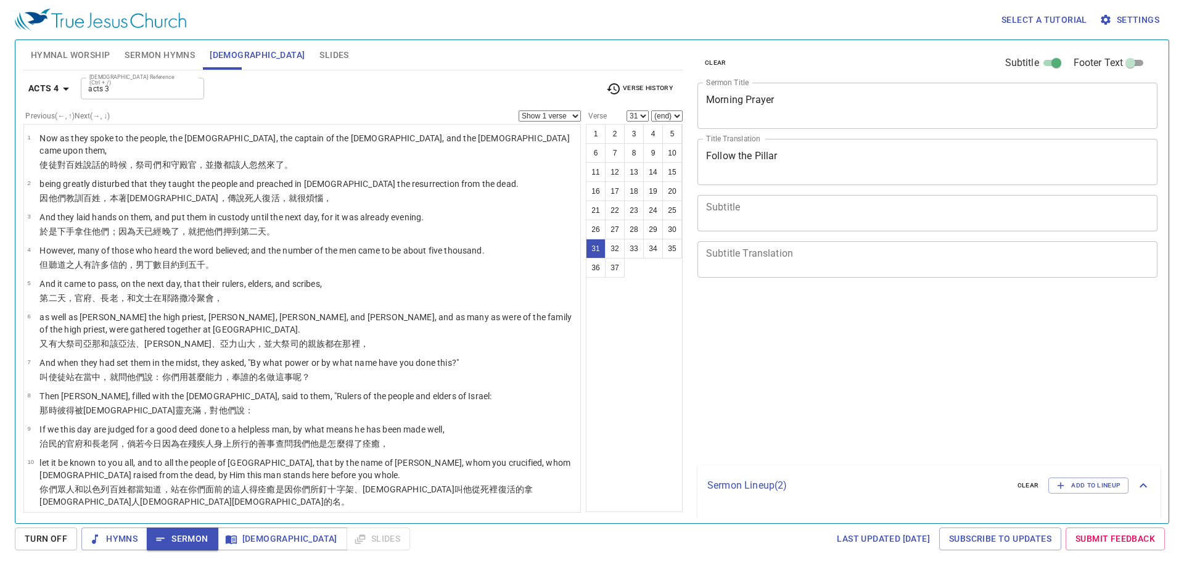
select select "31"
